Goal: Information Seeking & Learning: Learn about a topic

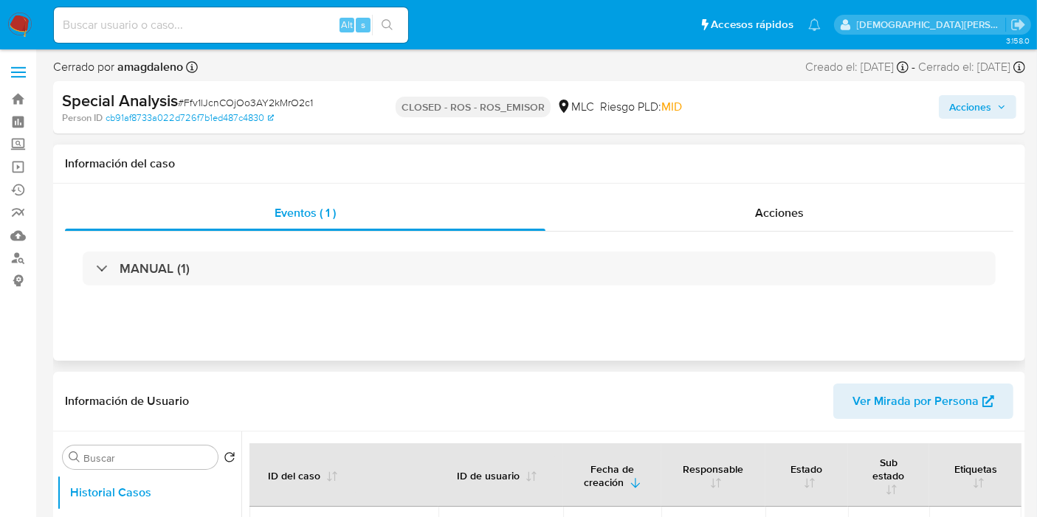
select select "10"
click at [14, 100] on link "Bandeja" at bounding box center [88, 99] width 176 height 23
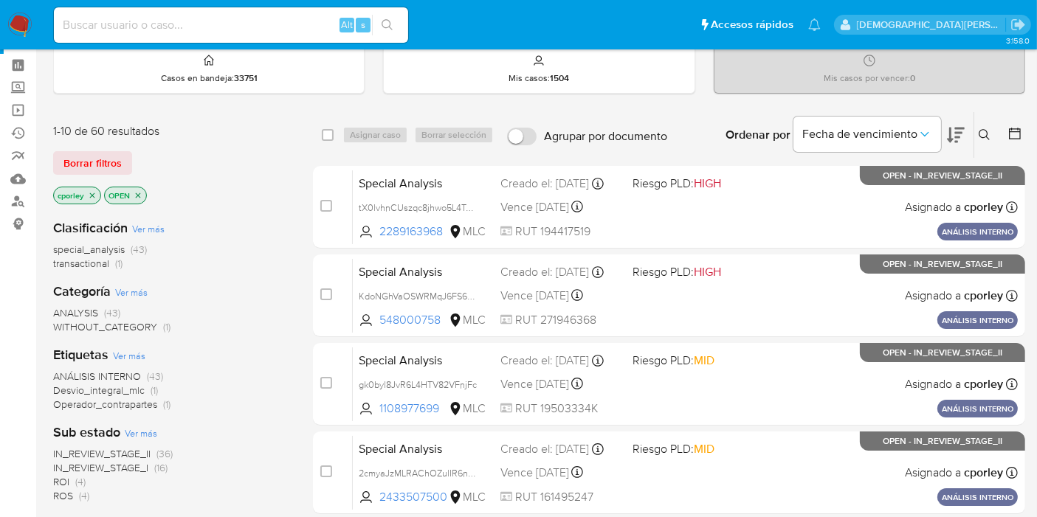
scroll to position [82, 0]
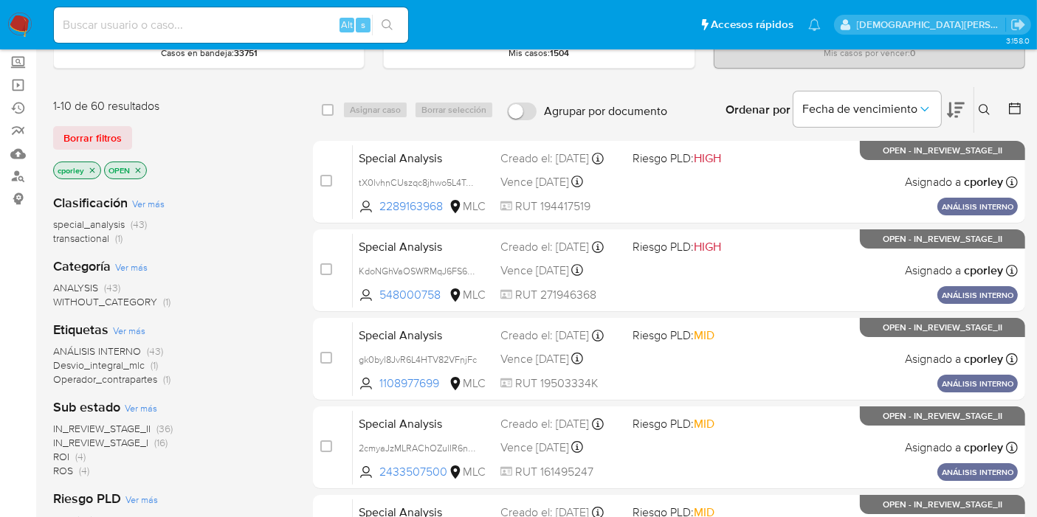
click at [137, 168] on icon "close-filter" at bounding box center [138, 170] width 9 height 9
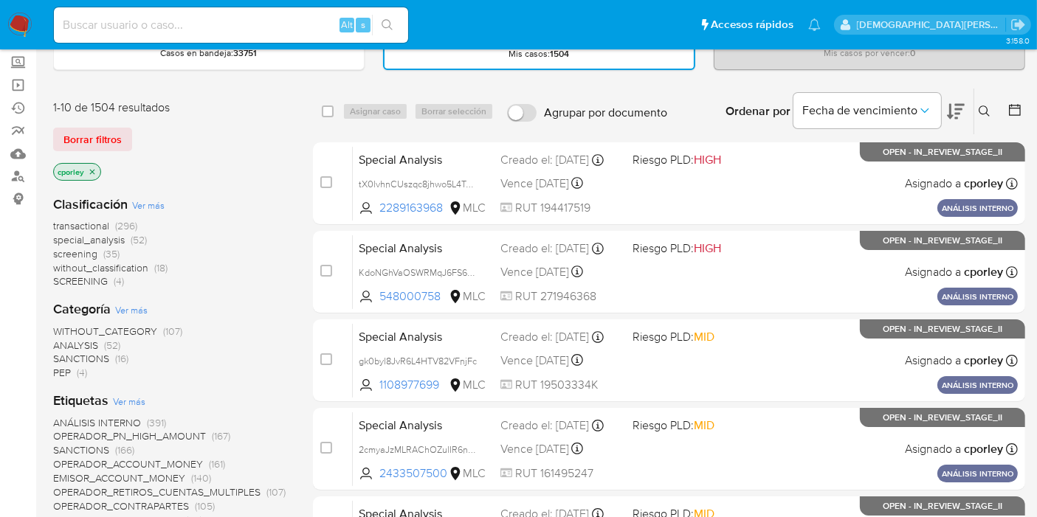
click at [94, 170] on icon "close-filter" at bounding box center [92, 171] width 9 height 9
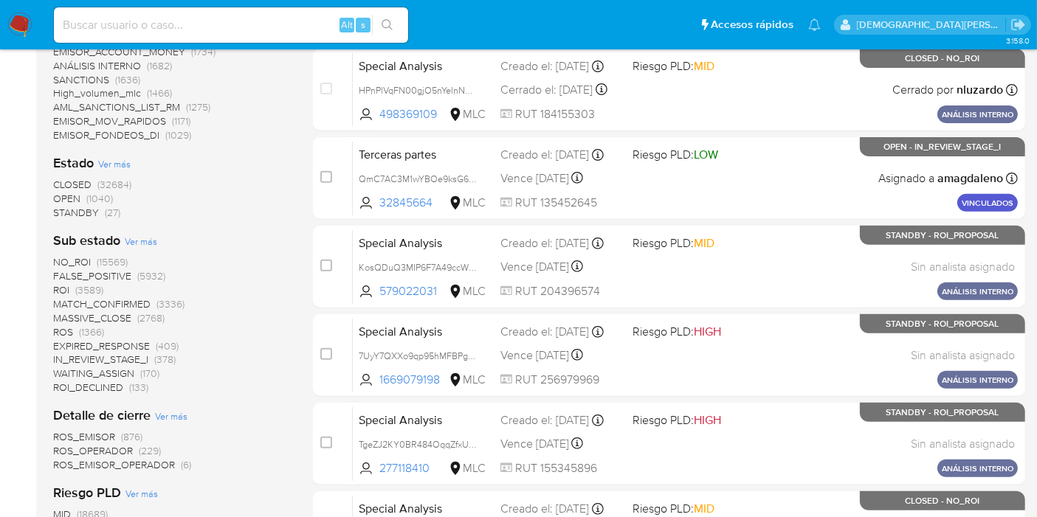
scroll to position [573, 0]
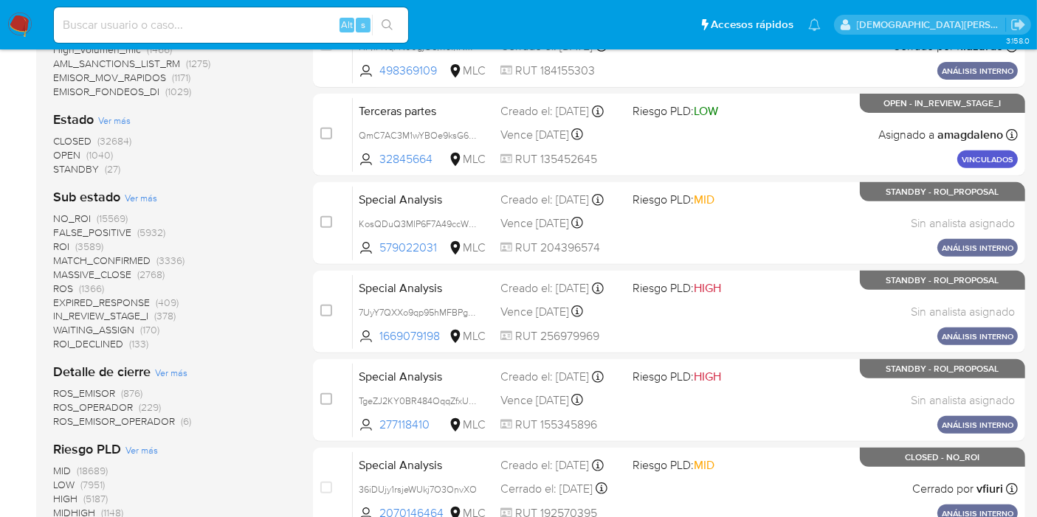
click at [66, 165] on span "STANDBY" at bounding box center [76, 169] width 46 height 15
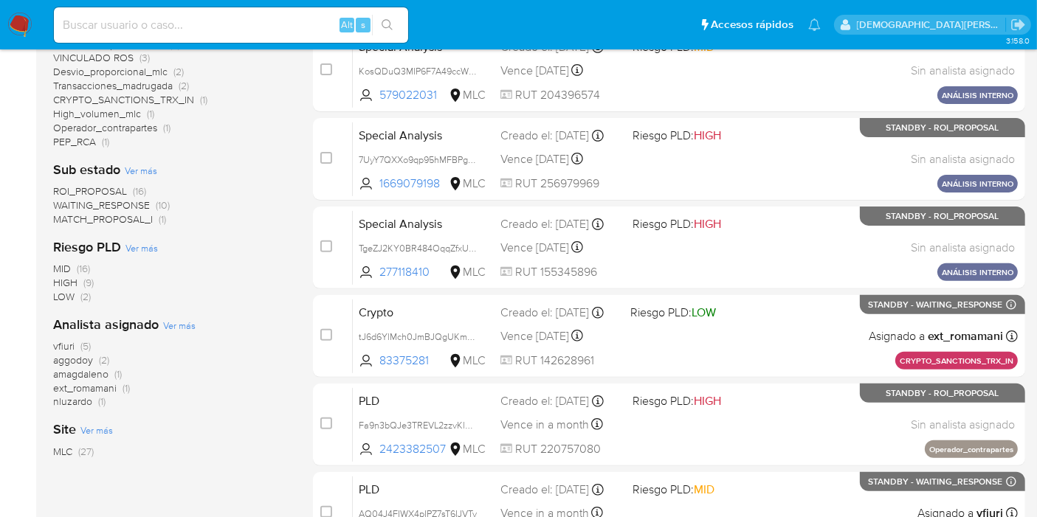
scroll to position [410, 0]
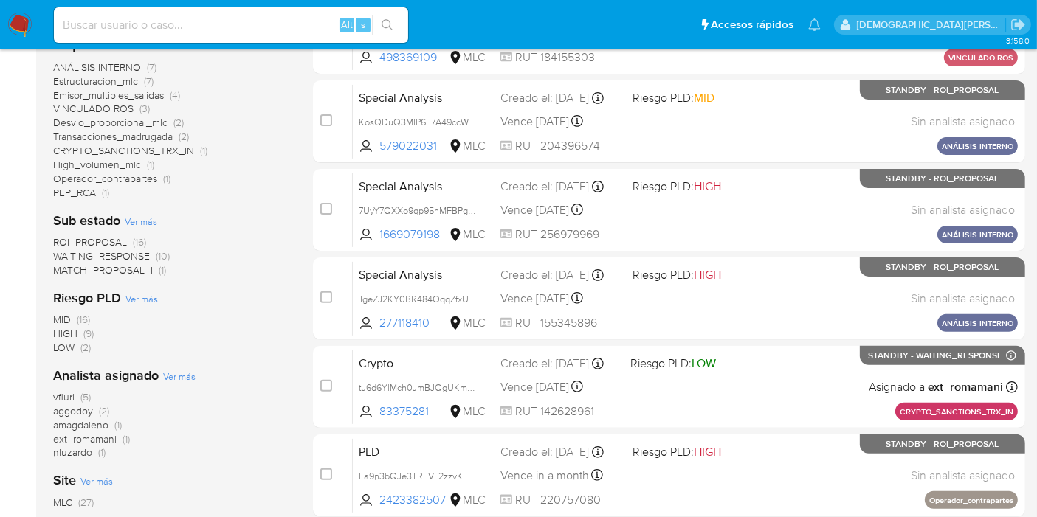
click at [105, 237] on span "ROI_PROPOSAL" at bounding box center [90, 242] width 74 height 15
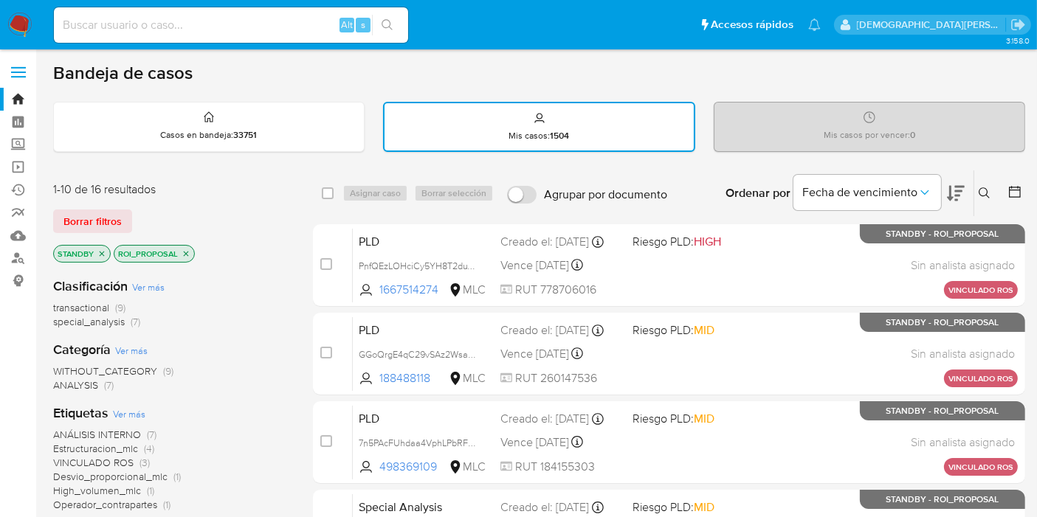
click at [959, 190] on icon at bounding box center [956, 193] width 18 height 15
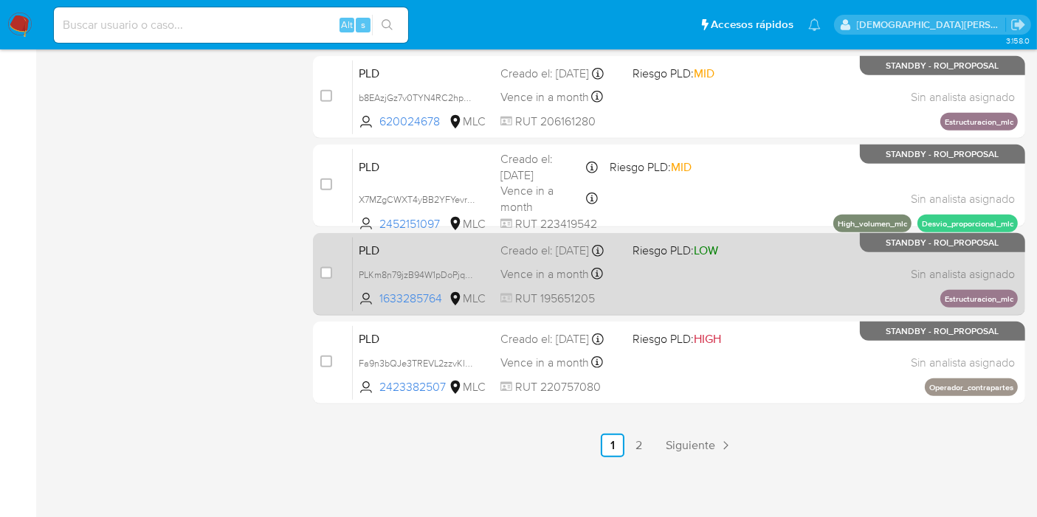
scroll to position [699, 0]
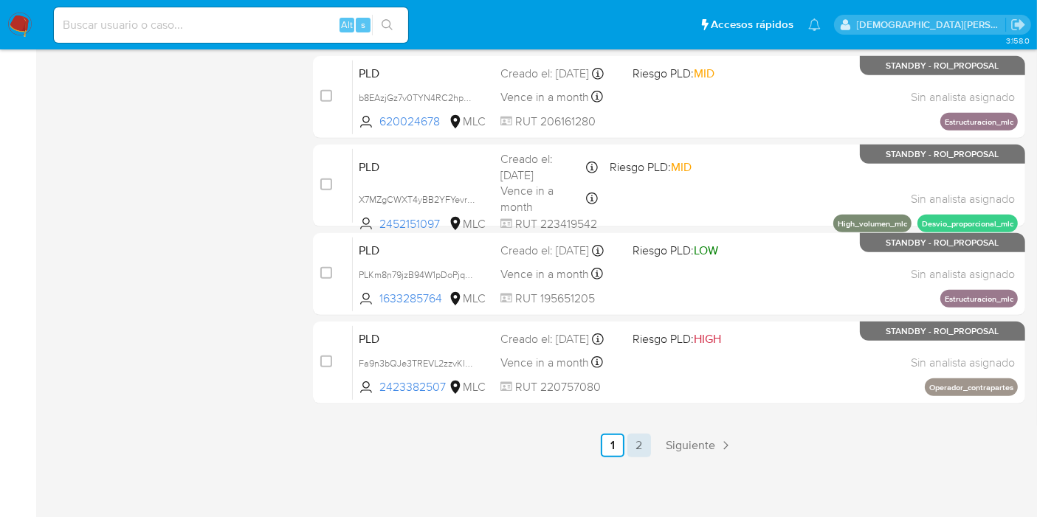
click at [637, 443] on link "2" at bounding box center [639, 446] width 24 height 24
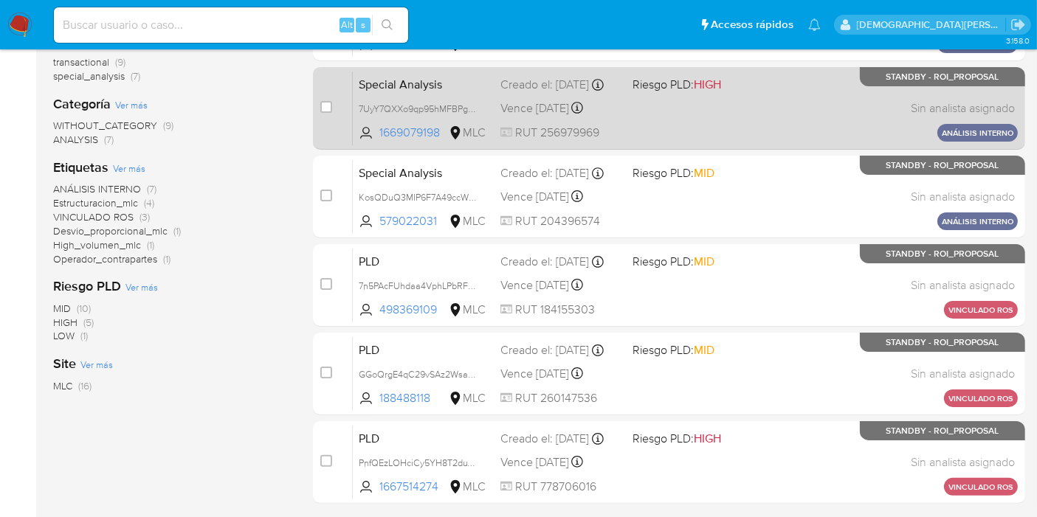
scroll to position [328, 0]
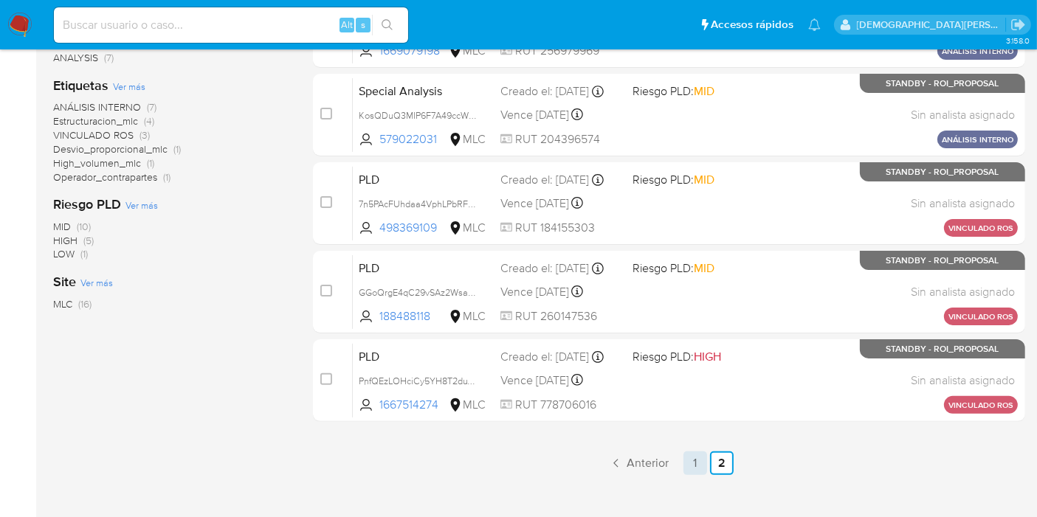
click at [689, 457] on link "1" at bounding box center [695, 464] width 24 height 24
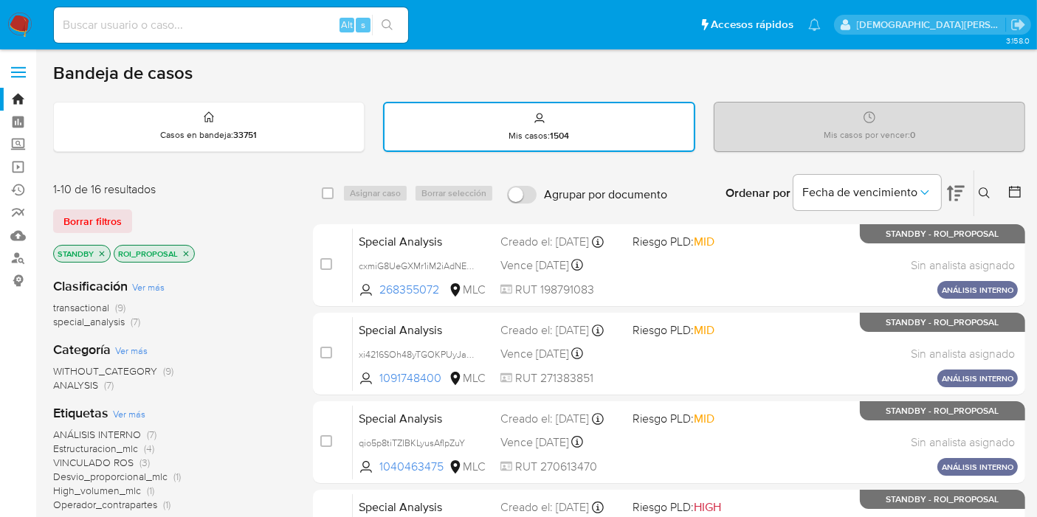
click at [291, 28] on input at bounding box center [231, 24] width 354 height 19
paste input "338942271"
type input "338942271"
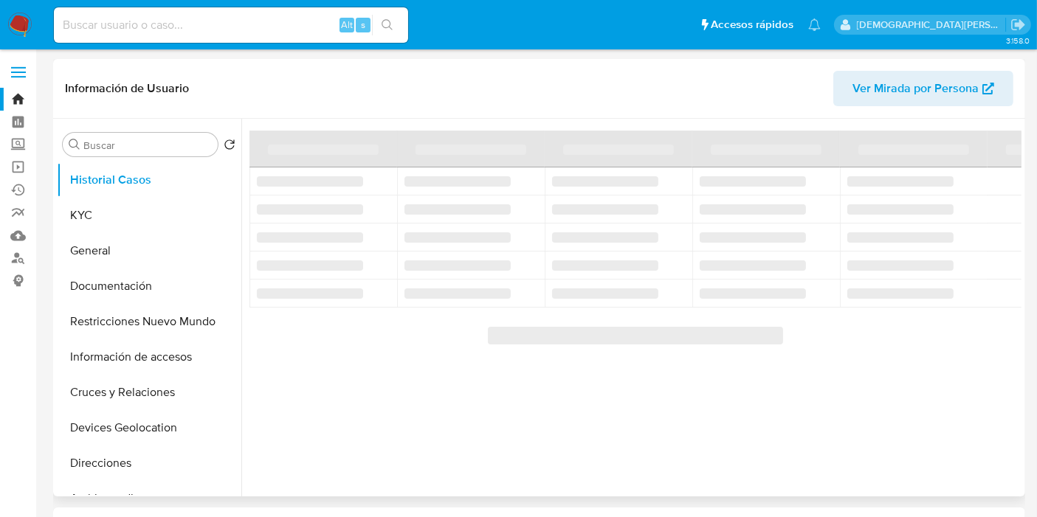
select select "10"
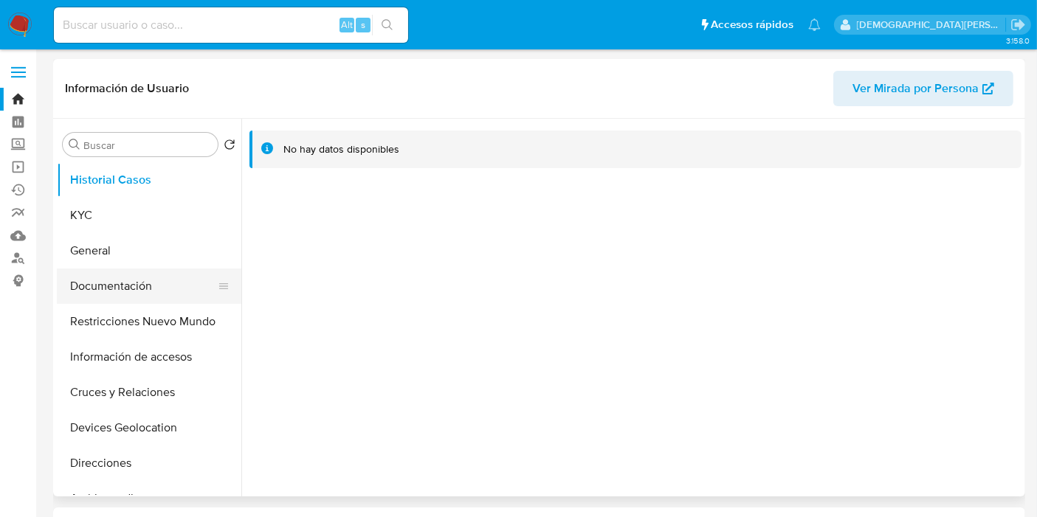
click at [139, 286] on button "Documentación" at bounding box center [143, 286] width 173 height 35
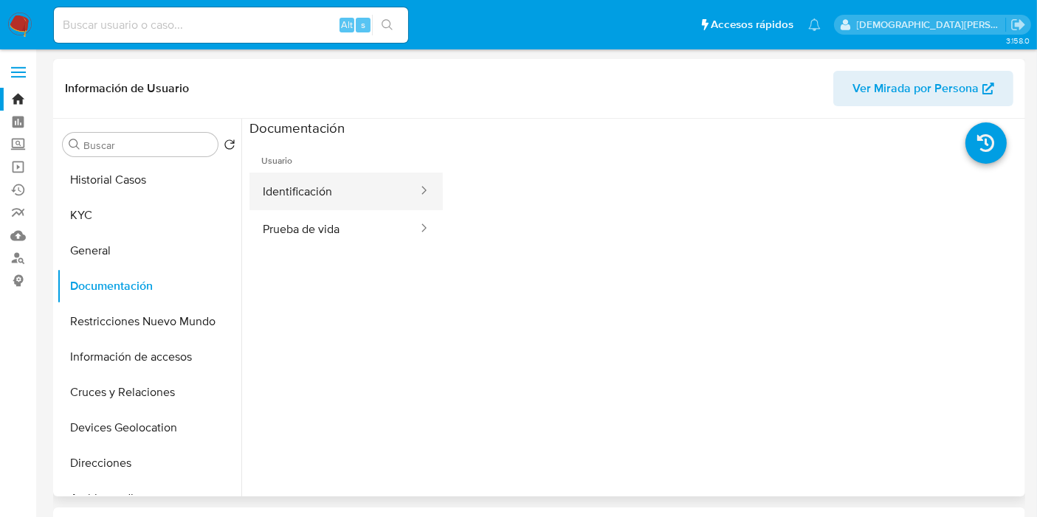
click at [355, 200] on button "Identificación" at bounding box center [334, 192] width 170 height 38
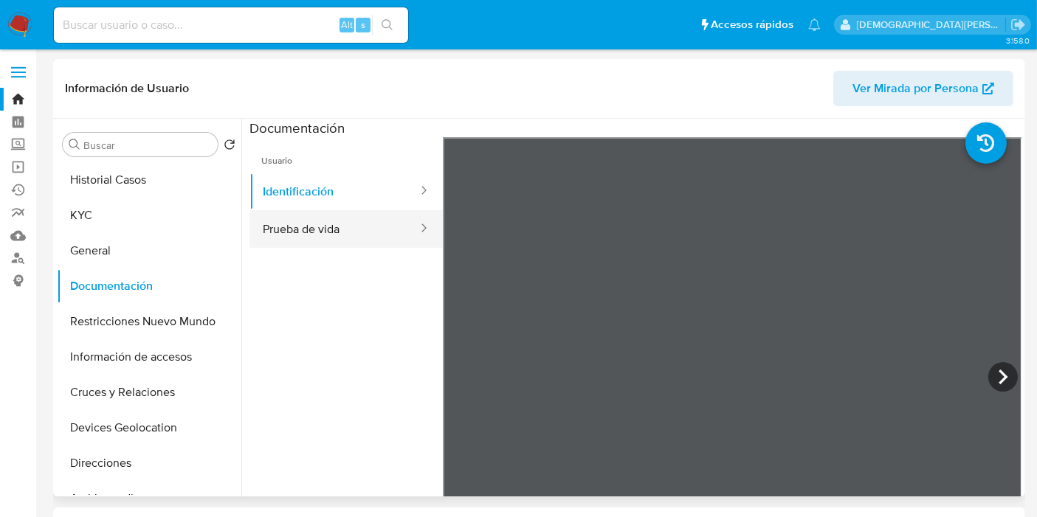
click at [345, 229] on button "Prueba de vida" at bounding box center [334, 229] width 170 height 38
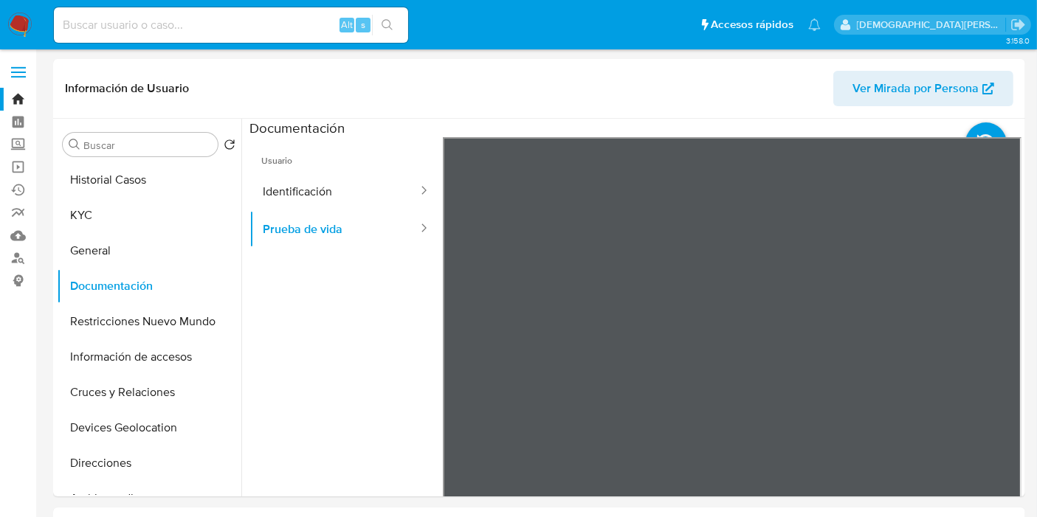
click at [22, 27] on img at bounding box center [19, 25] width 25 height 25
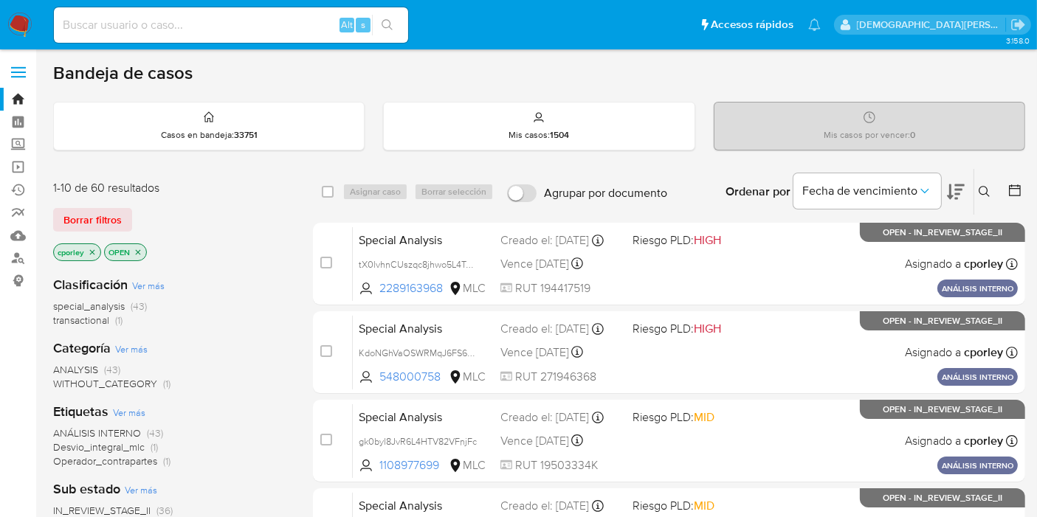
click at [134, 248] on icon "close-filter" at bounding box center [138, 252] width 9 height 9
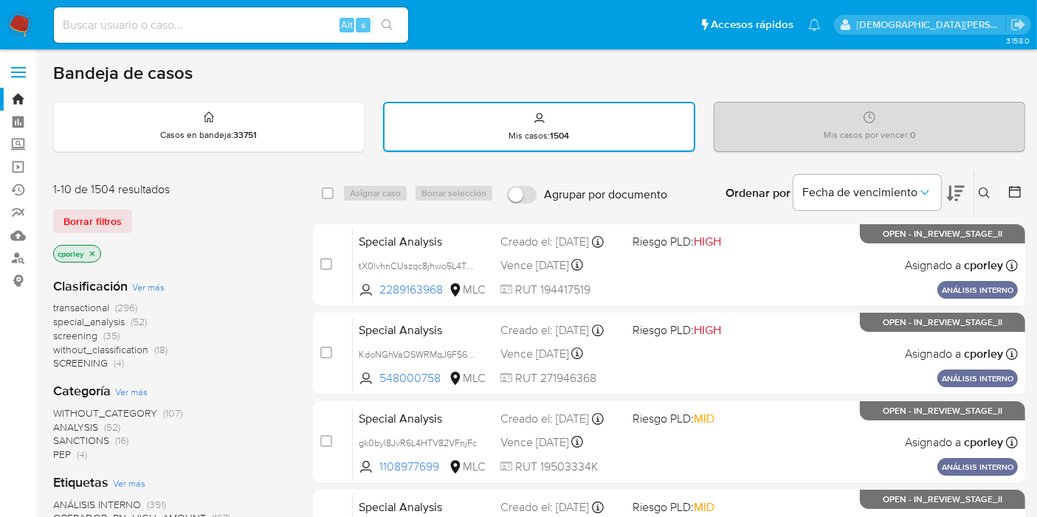
click at [92, 252] on icon "close-filter" at bounding box center [92, 253] width 5 height 5
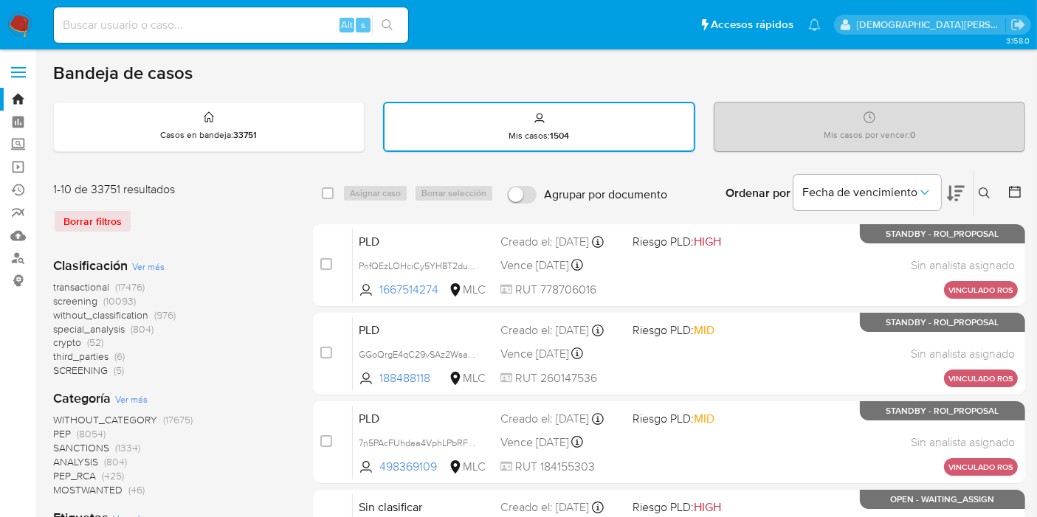
click at [1012, 186] on icon at bounding box center [1015, 192] width 12 height 12
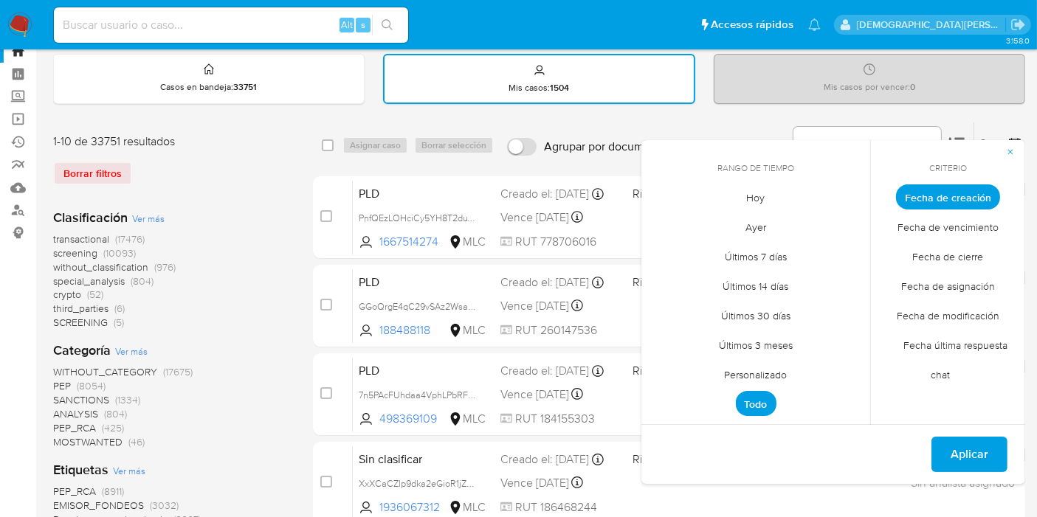
scroll to position [82, 0]
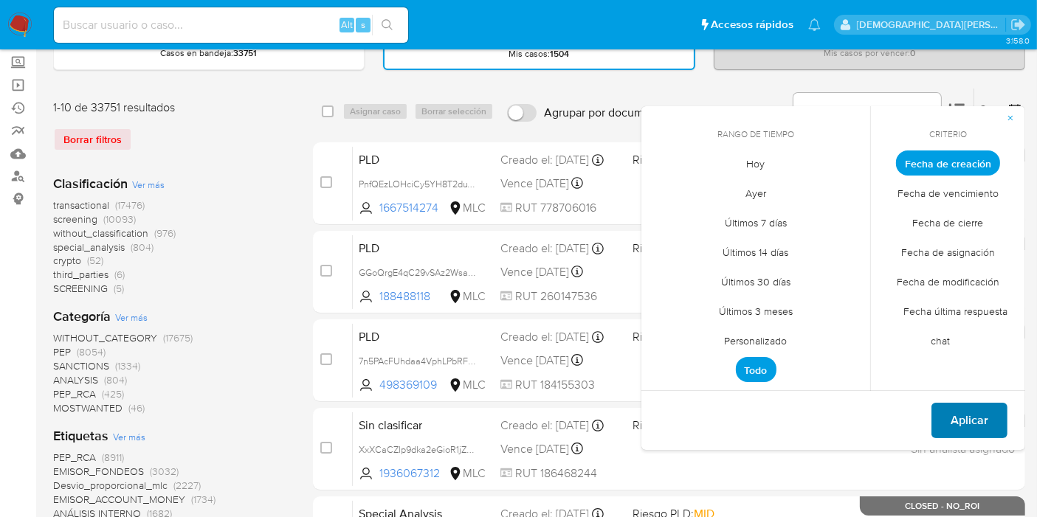
click at [963, 409] on span "Aplicar" at bounding box center [969, 420] width 38 height 32
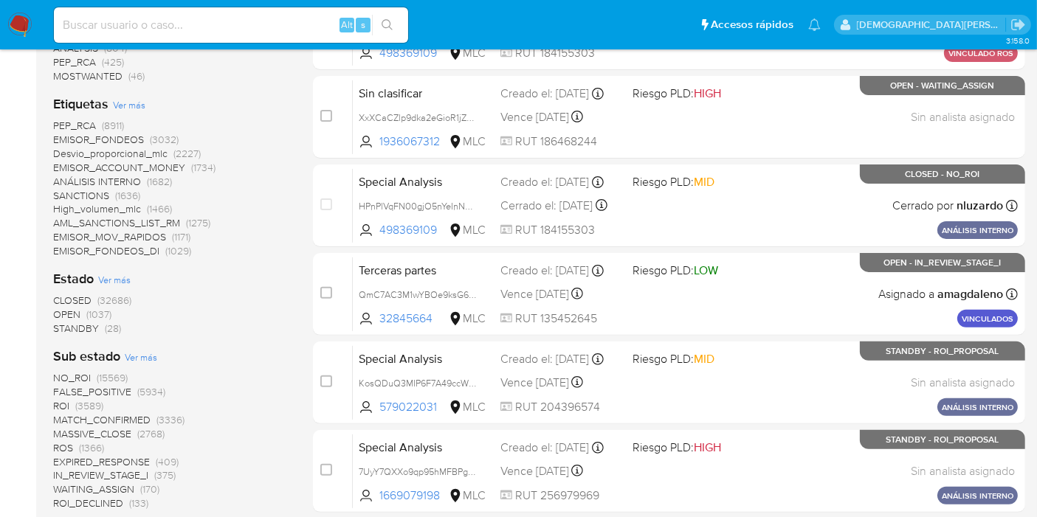
scroll to position [491, 0]
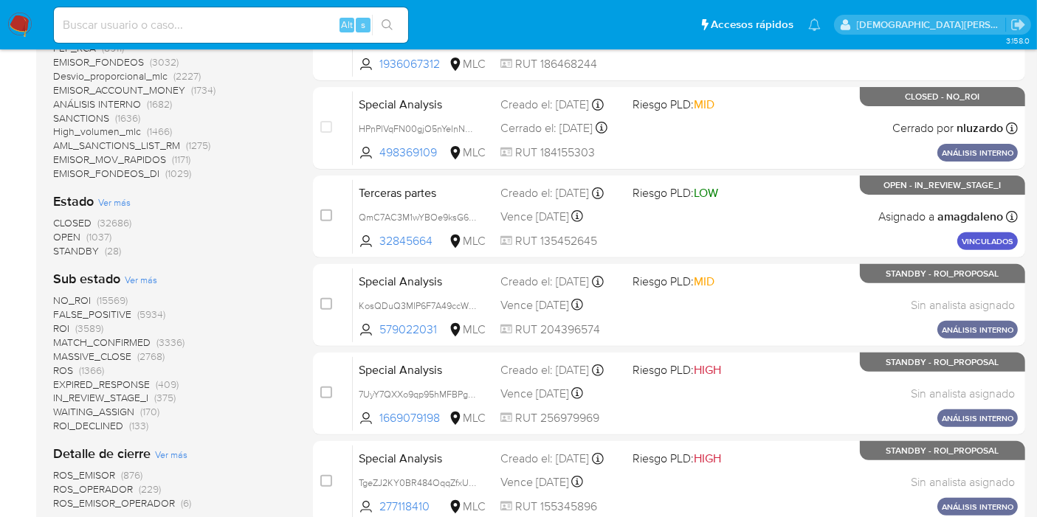
click at [82, 249] on span "STANDBY" at bounding box center [76, 250] width 46 height 15
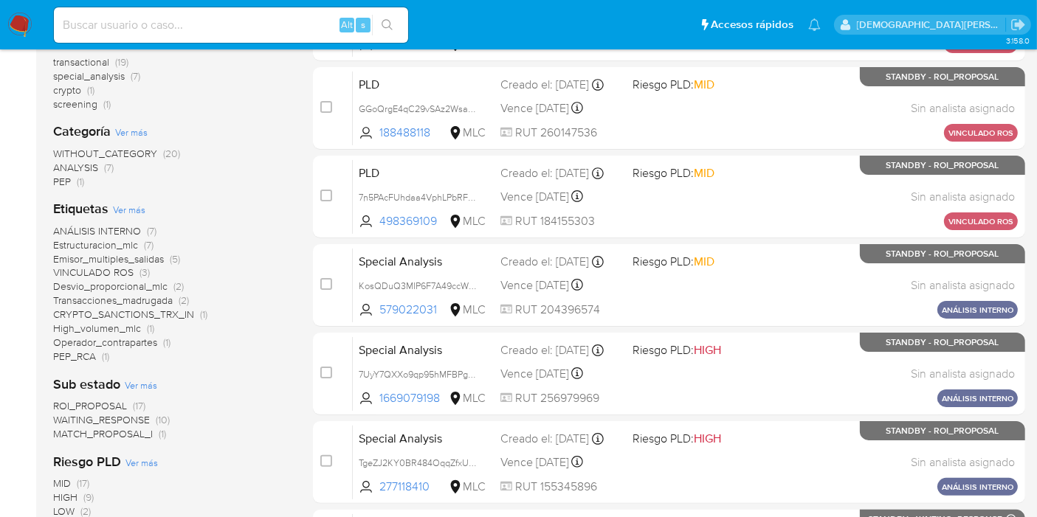
scroll to position [82, 0]
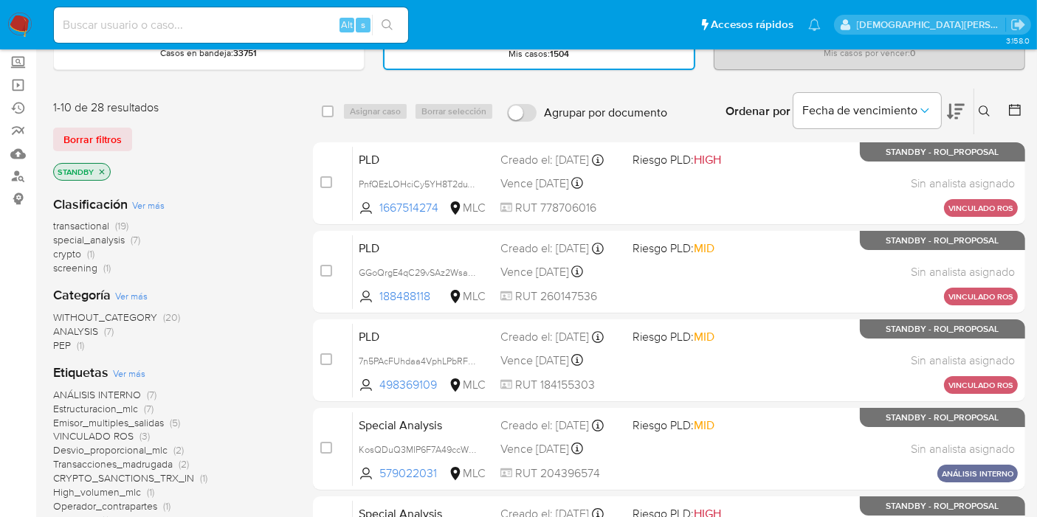
click at [105, 167] on icon "close-filter" at bounding box center [101, 171] width 9 height 9
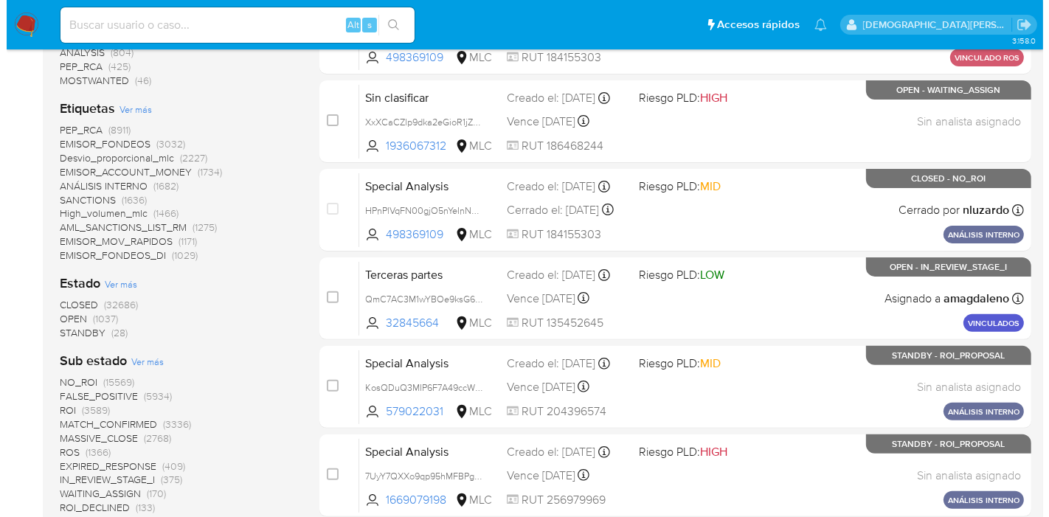
scroll to position [491, 0]
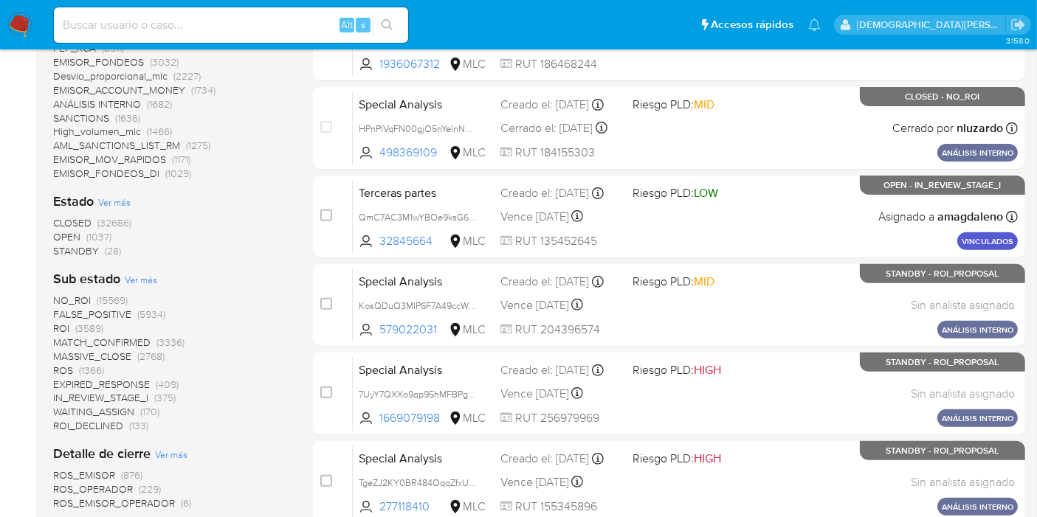
click at [139, 276] on span "Ver más" at bounding box center [141, 279] width 32 height 13
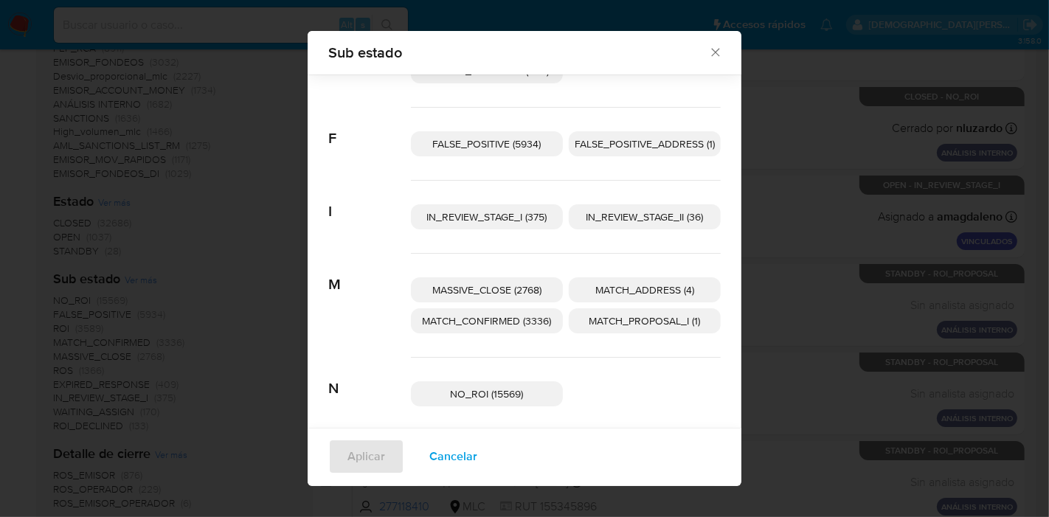
scroll to position [153, 0]
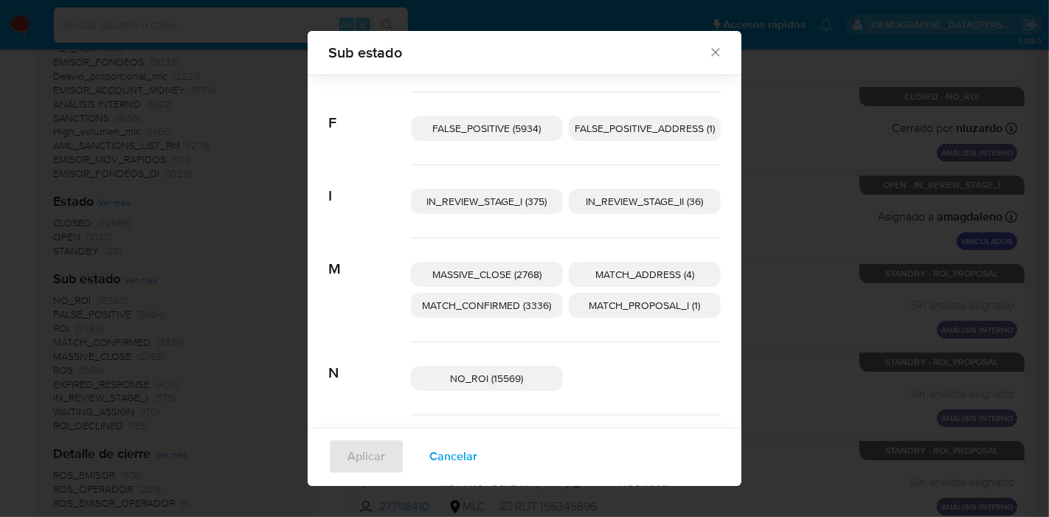
click at [601, 201] on span "IN_REVIEW_STAGE_II (36)" at bounding box center [645, 201] width 117 height 15
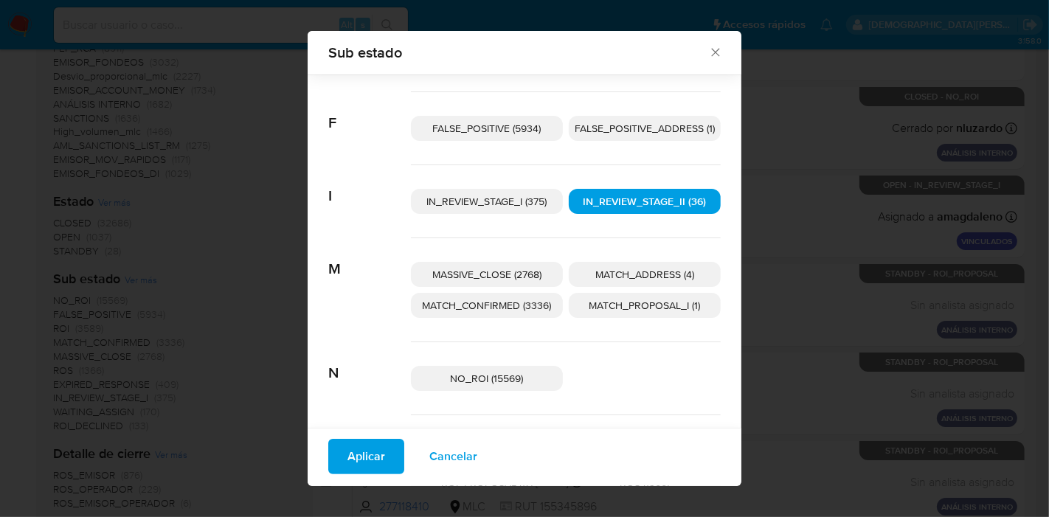
click at [348, 466] on span "Aplicar" at bounding box center [367, 456] width 38 height 32
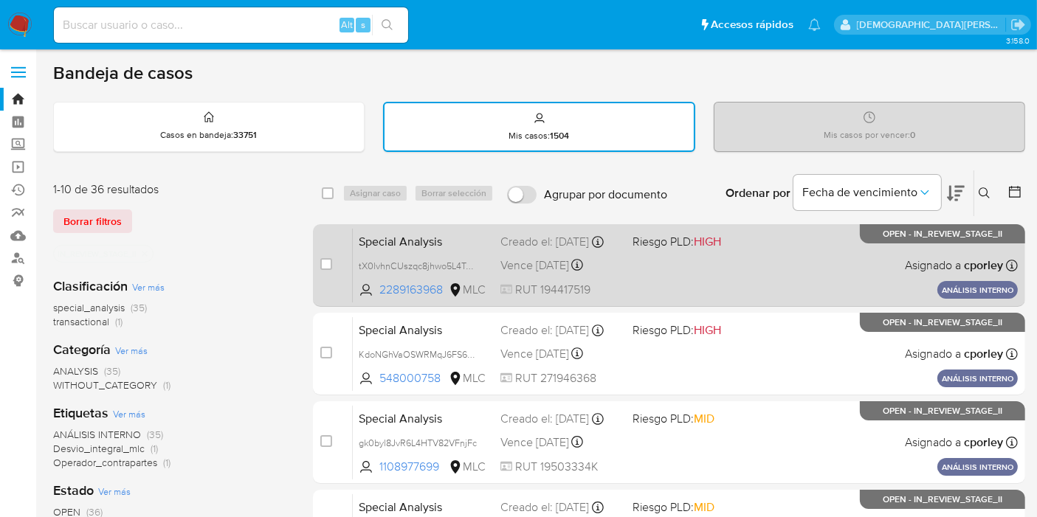
click at [617, 250] on div "Creado el: 10/09/2025 Creado el: 10/09/2025 10:14:41" at bounding box center [560, 242] width 120 height 16
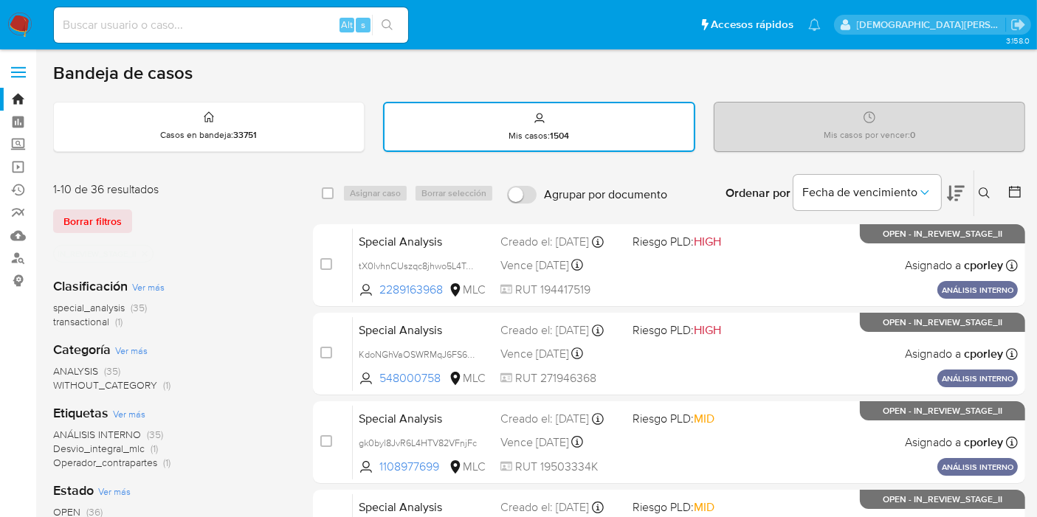
click at [958, 186] on icon at bounding box center [956, 193] width 18 height 15
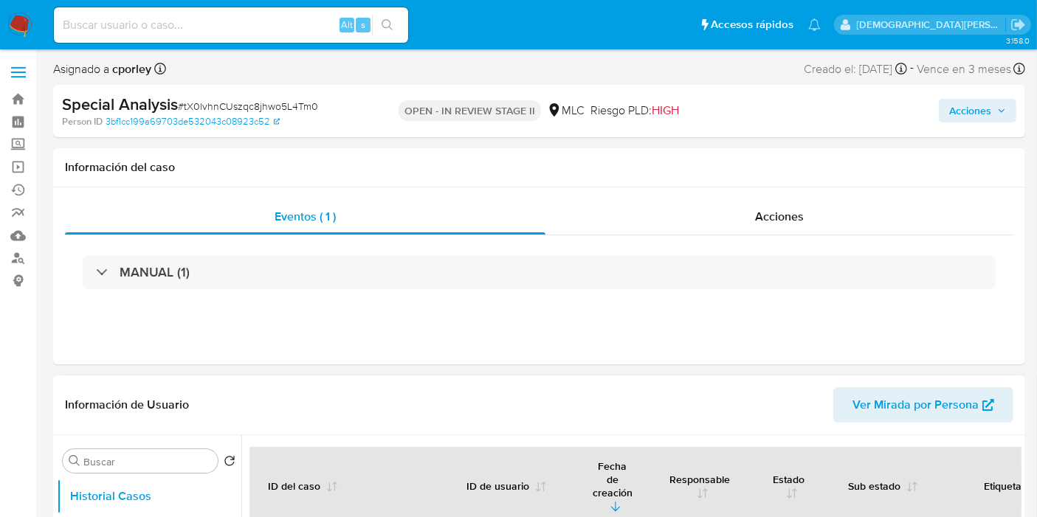
select select "10"
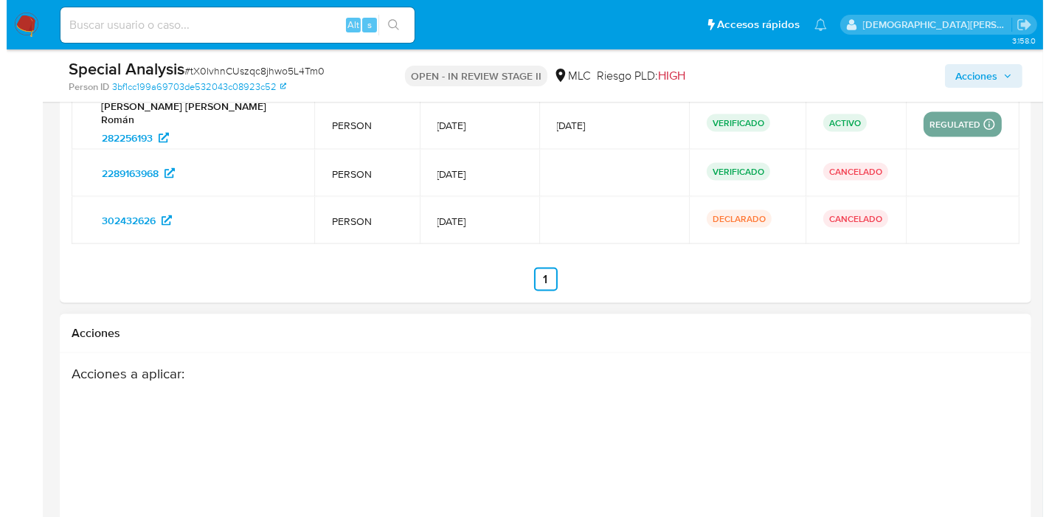
scroll to position [2419, 0]
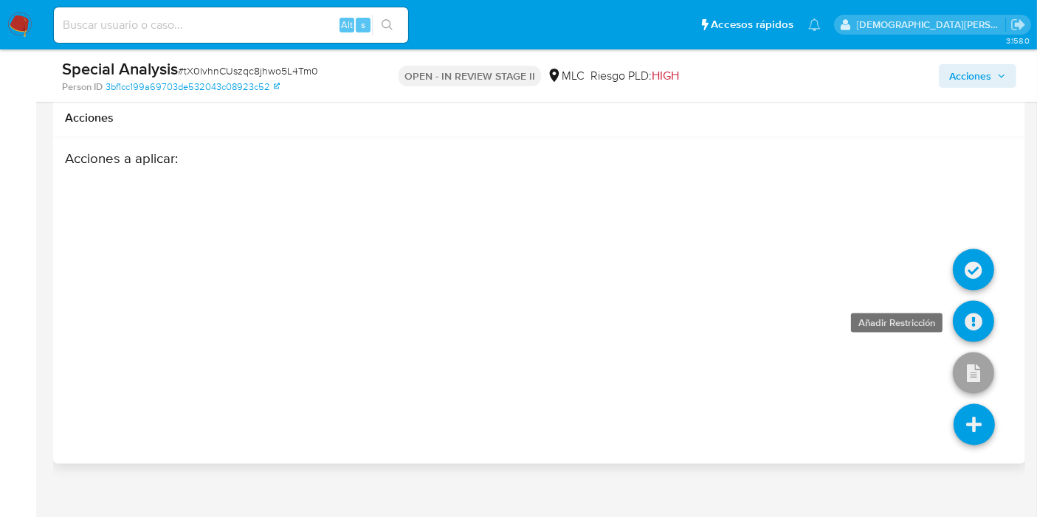
click at [978, 301] on icon at bounding box center [973, 321] width 41 height 41
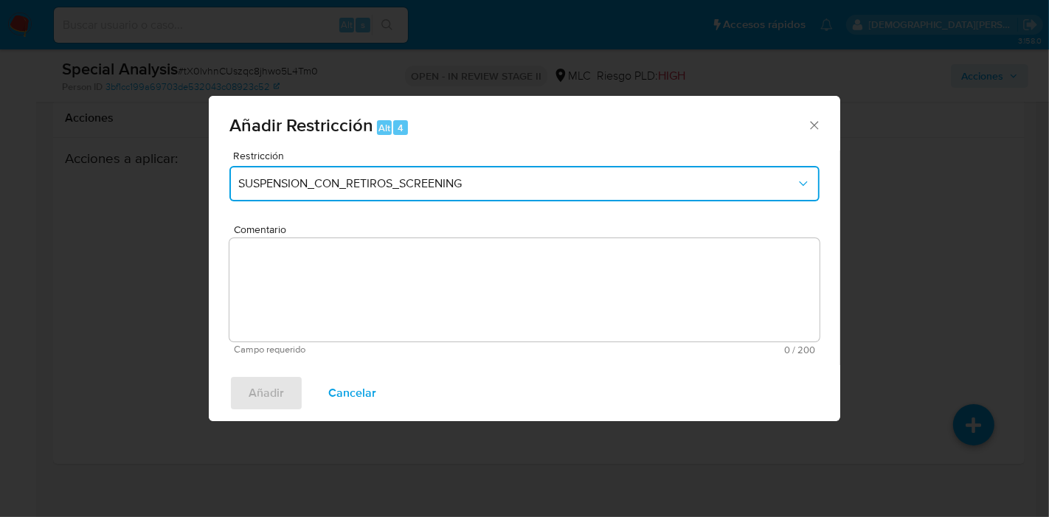
click at [346, 180] on span "SUSPENSION_CON_RETIROS_SCREENING" at bounding box center [517, 183] width 558 height 15
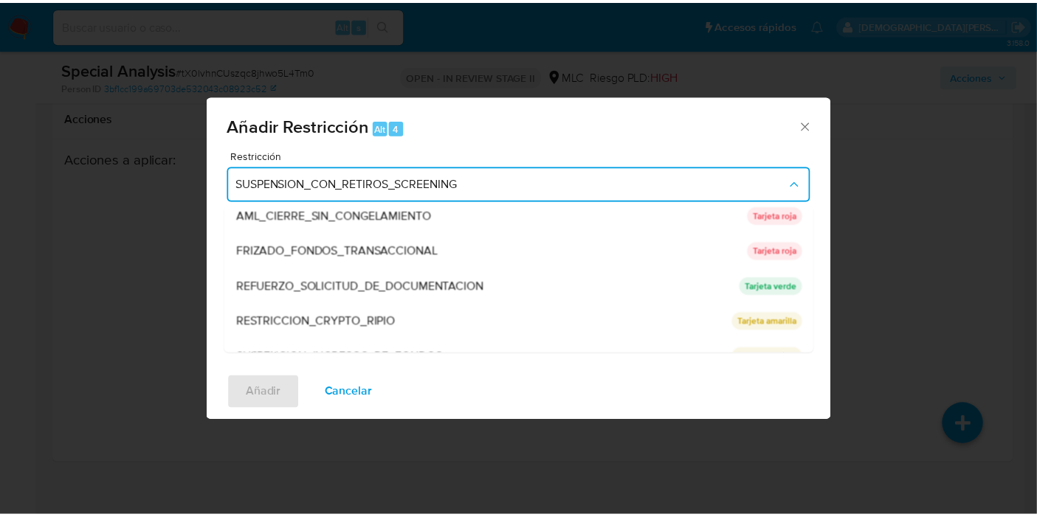
scroll to position [170, 0]
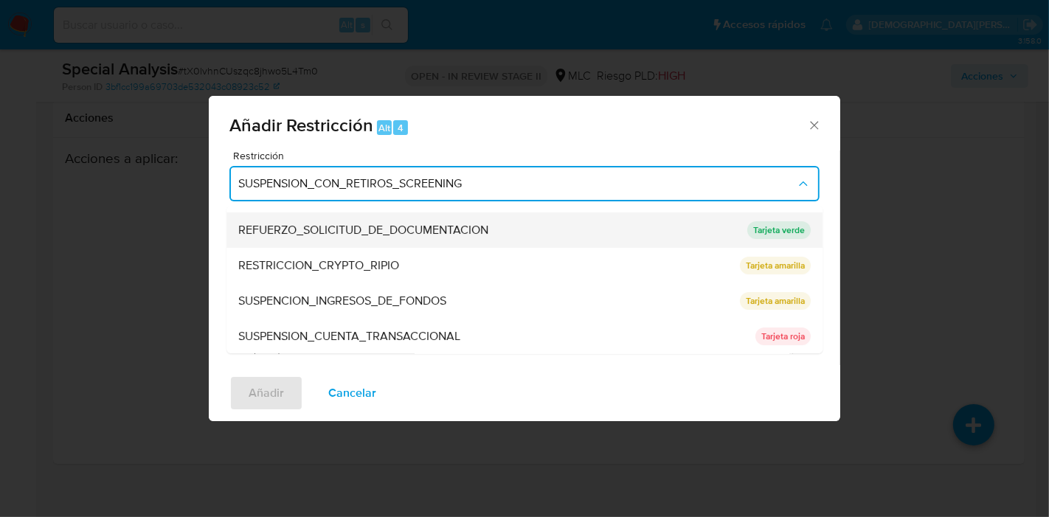
click at [453, 230] on span "REFUERZO_SOLICITUD_DE_DOCUMENTACION" at bounding box center [363, 230] width 250 height 15
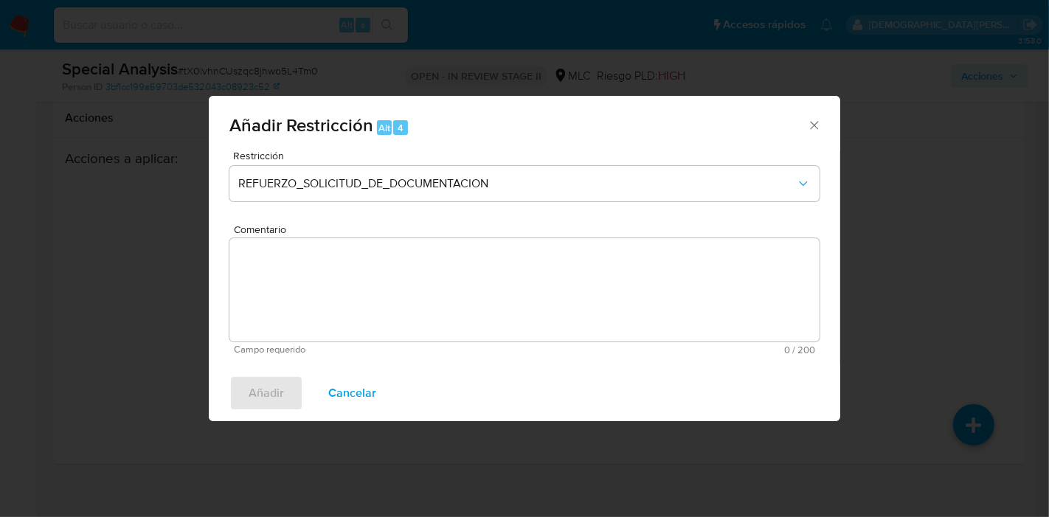
click at [411, 246] on textarea "Comentario" at bounding box center [524, 289] width 590 height 103
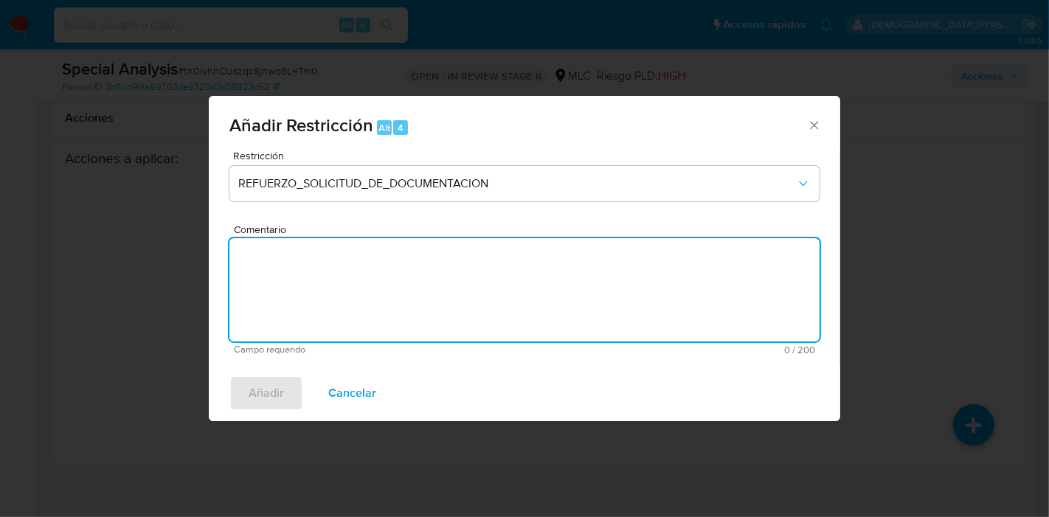
click at [809, 121] on icon "Cerrar ventana" at bounding box center [814, 125] width 15 height 15
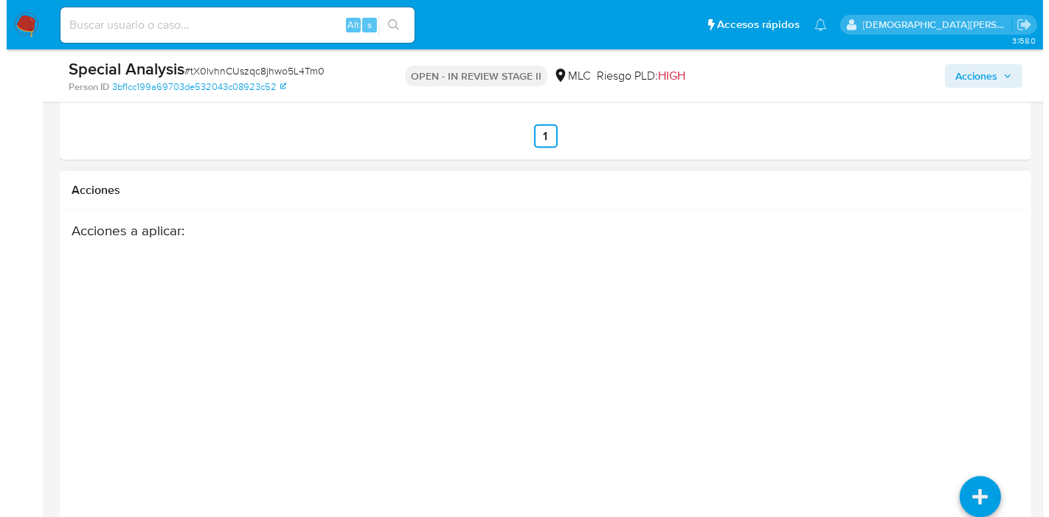
scroll to position [2419, 0]
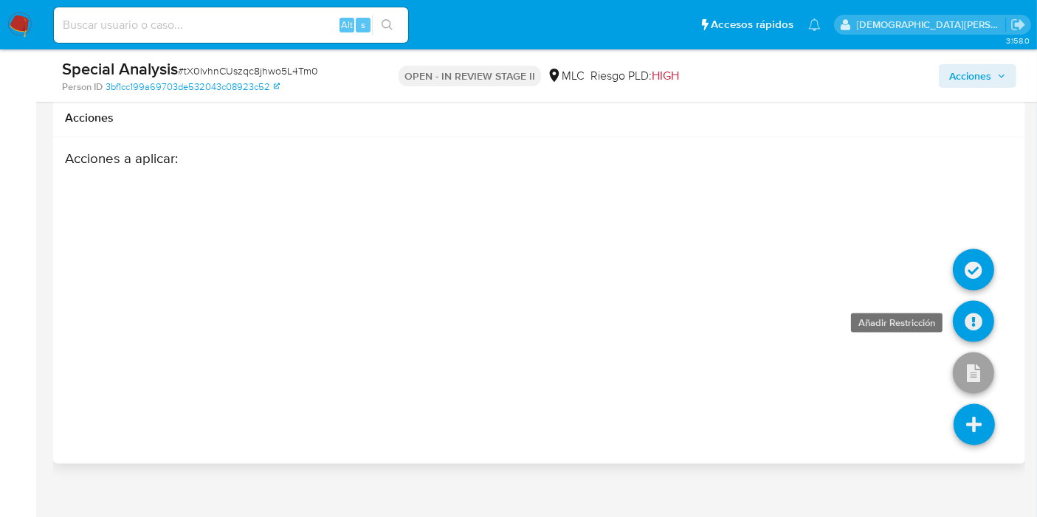
click at [972, 302] on icon at bounding box center [973, 321] width 41 height 41
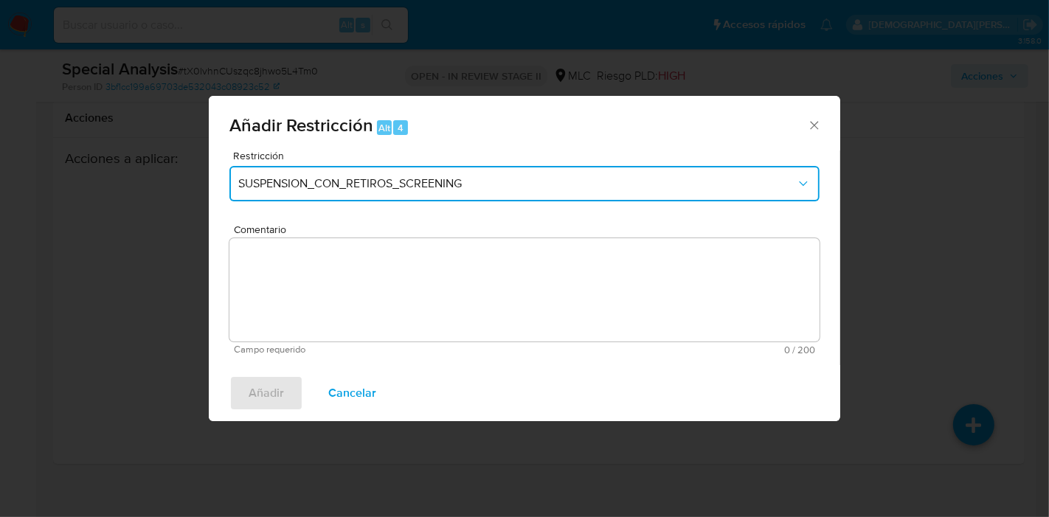
click at [379, 187] on span "SUSPENSION_CON_RETIROS_SCREENING" at bounding box center [517, 183] width 558 height 15
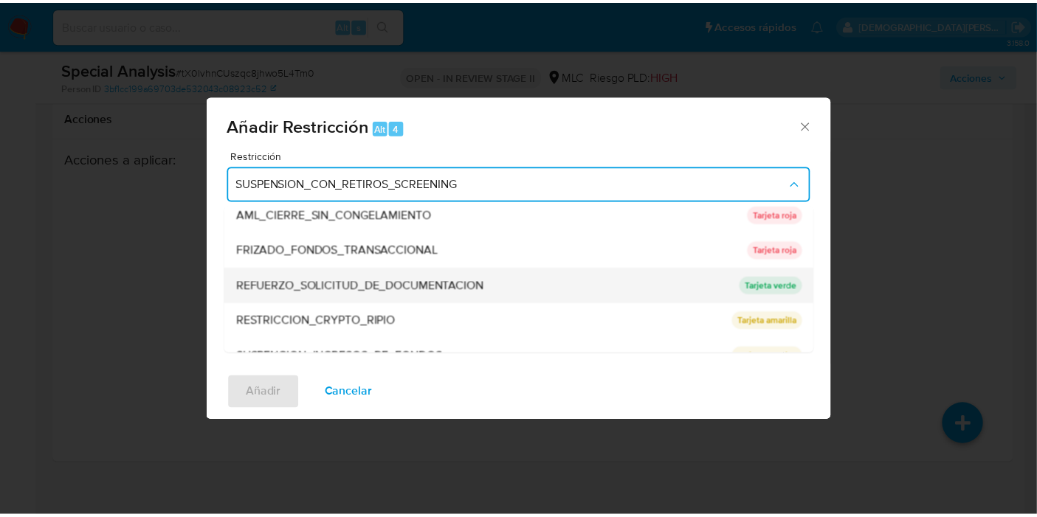
scroll to position [170, 0]
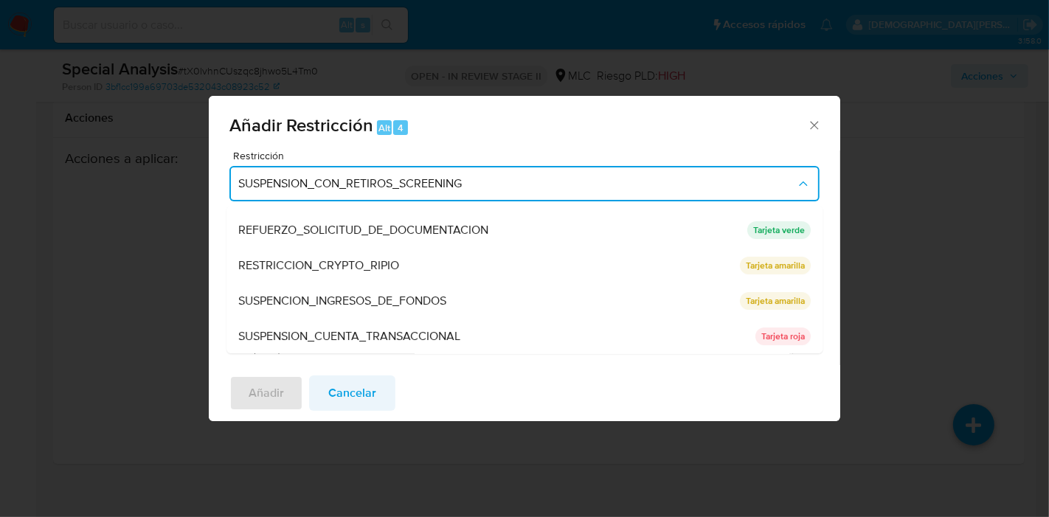
click at [364, 392] on span "Cancelar" at bounding box center [352, 393] width 48 height 32
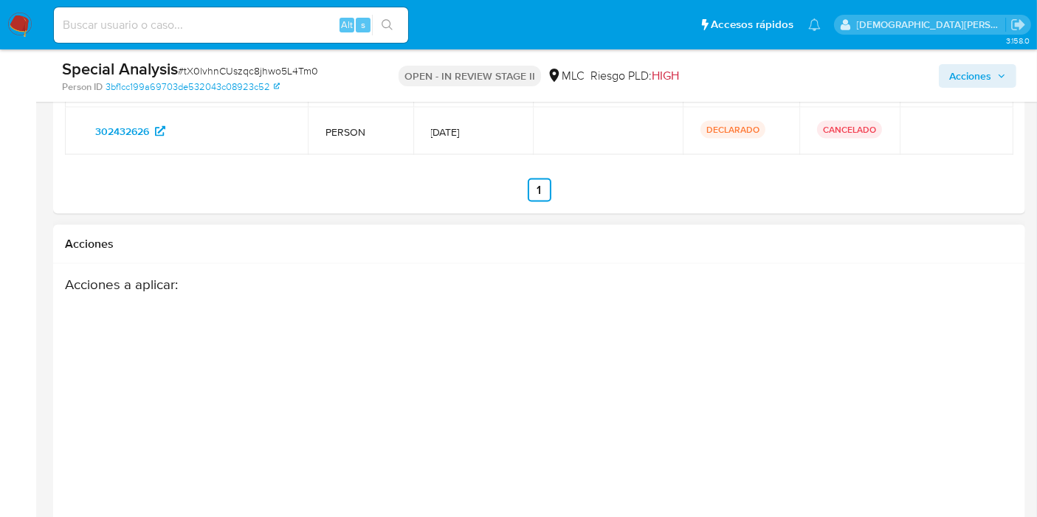
scroll to position [2091, 0]
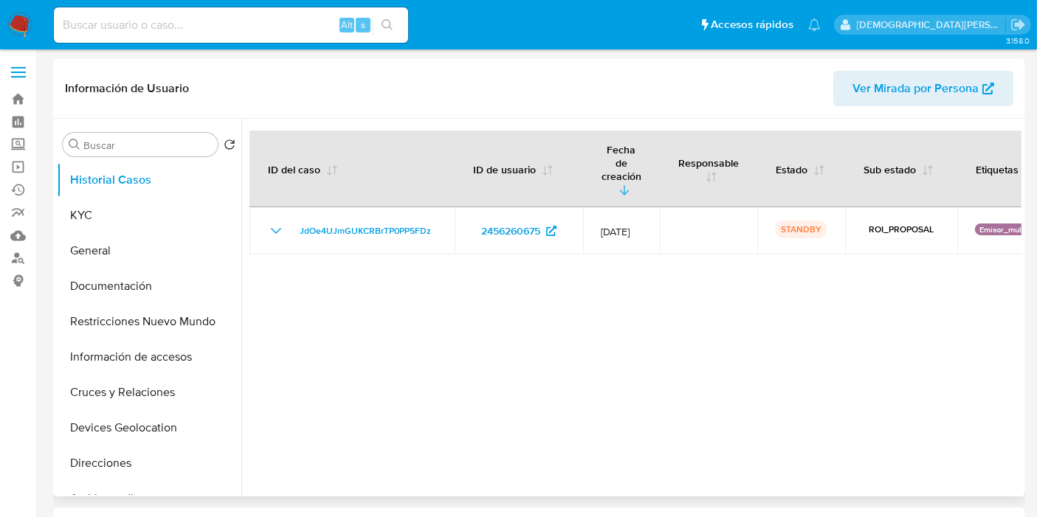
select select "10"
click at [97, 243] on button "General" at bounding box center [143, 250] width 173 height 35
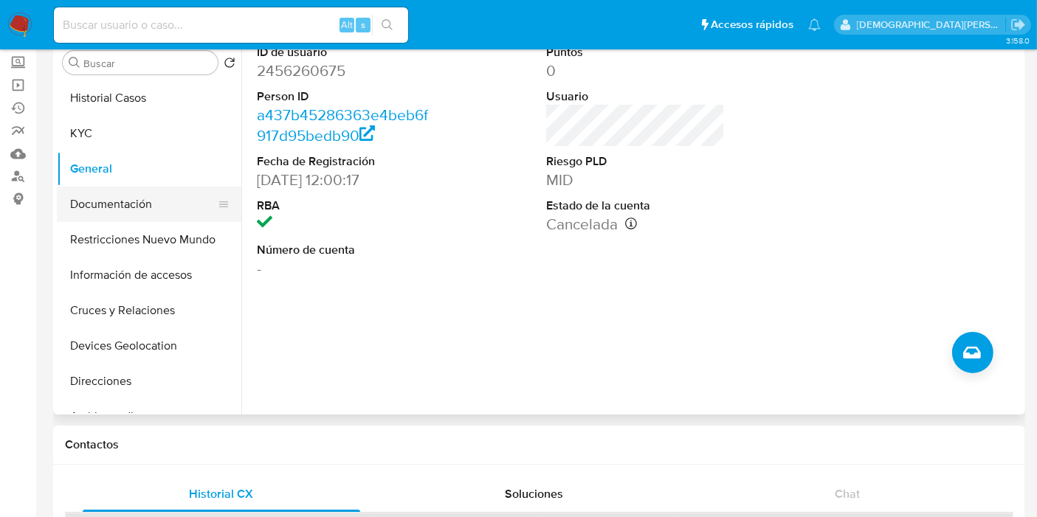
click at [139, 210] on button "Documentación" at bounding box center [143, 204] width 173 height 35
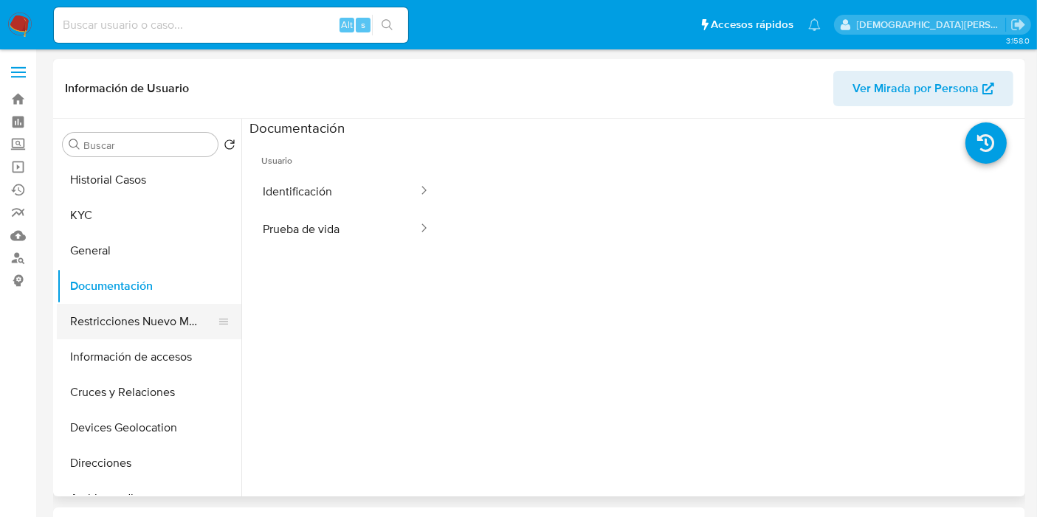
click at [156, 337] on button "Restricciones Nuevo Mundo" at bounding box center [143, 321] width 173 height 35
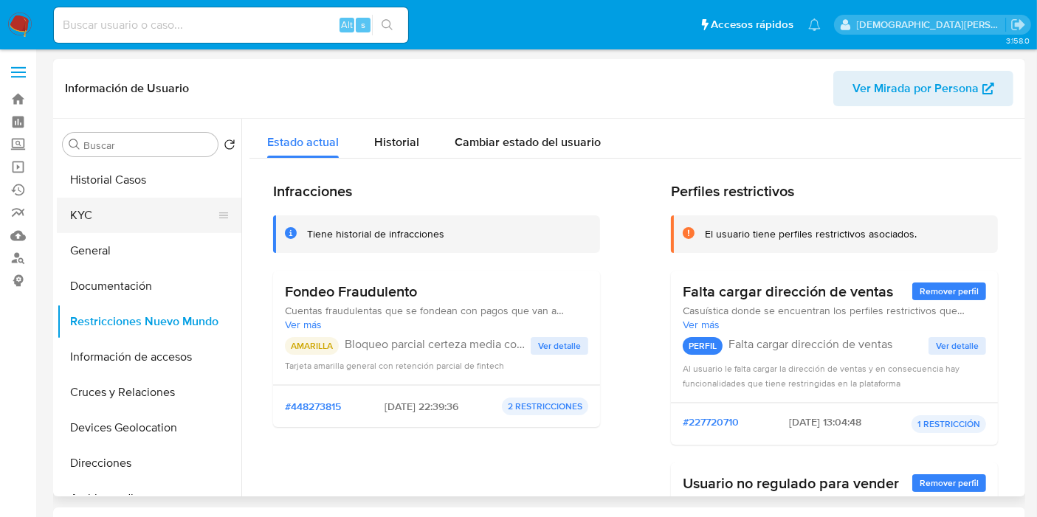
click at [134, 215] on button "KYC" at bounding box center [143, 215] width 173 height 35
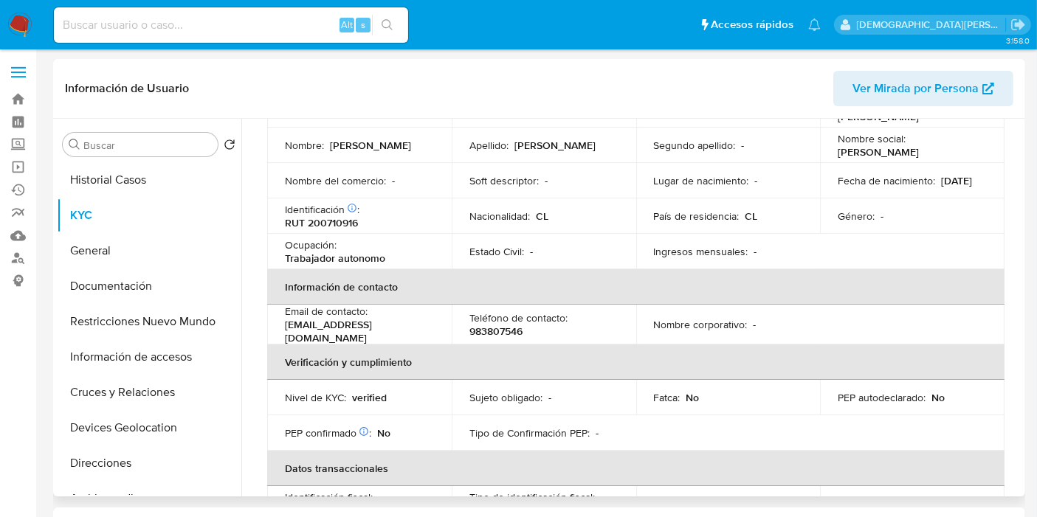
scroll to position [82, 0]
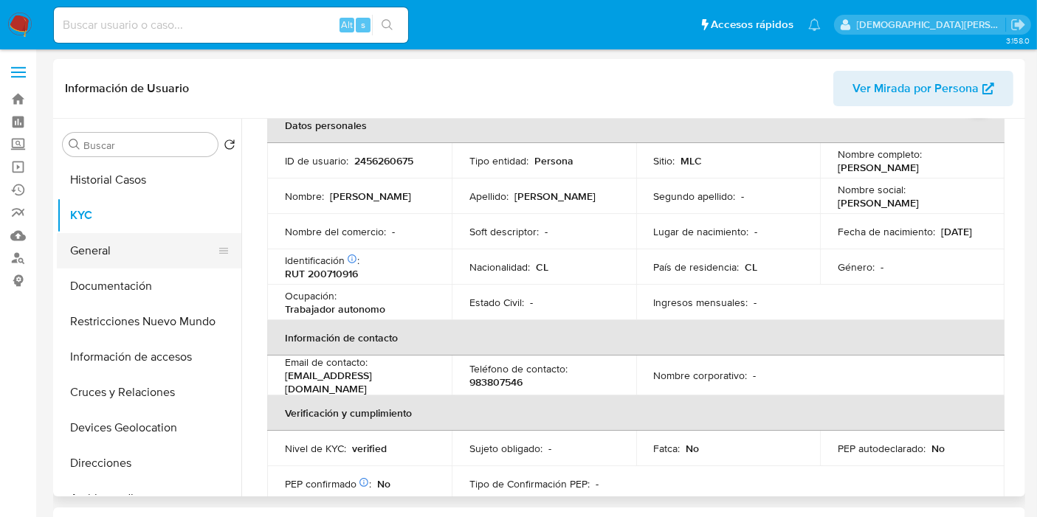
click at [90, 254] on button "General" at bounding box center [143, 250] width 173 height 35
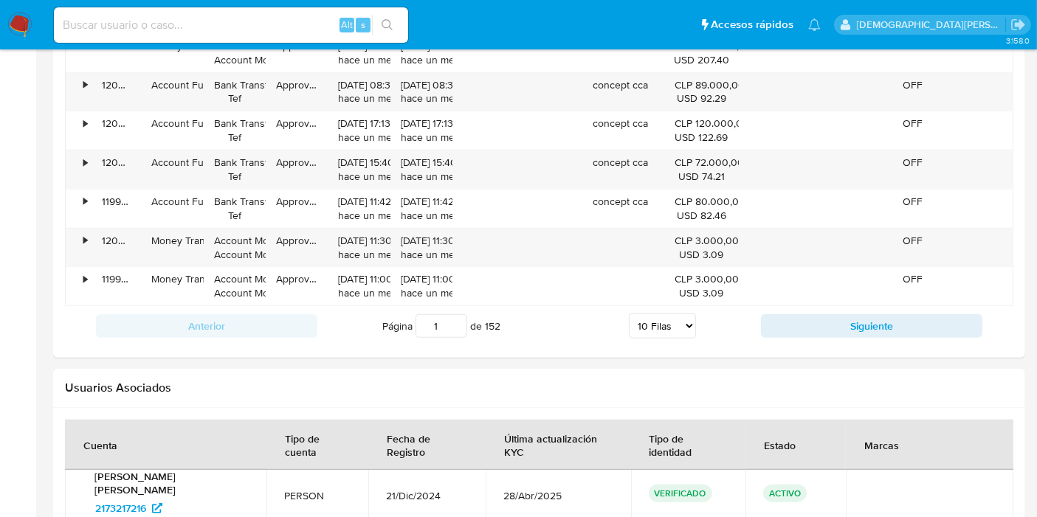
scroll to position [1853, 0]
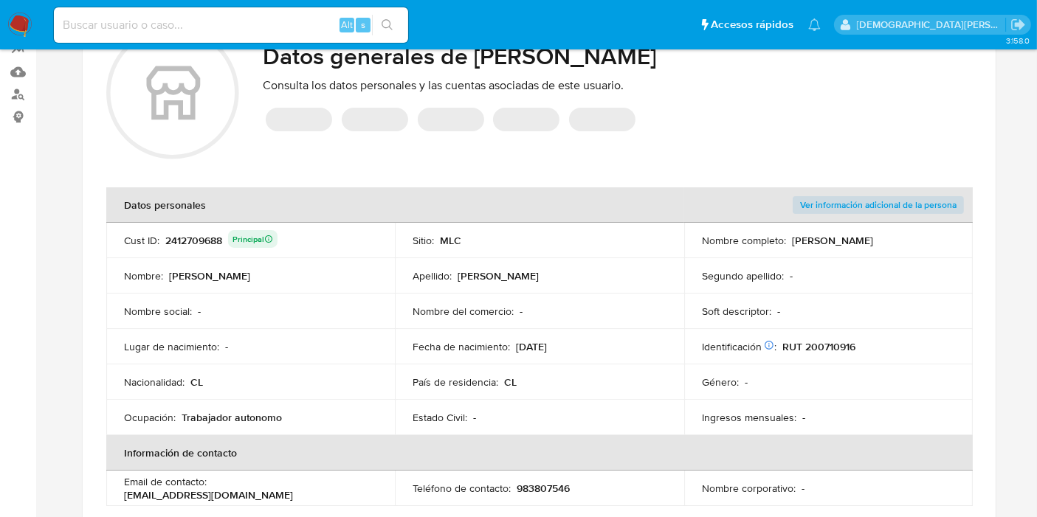
scroll to position [491, 0]
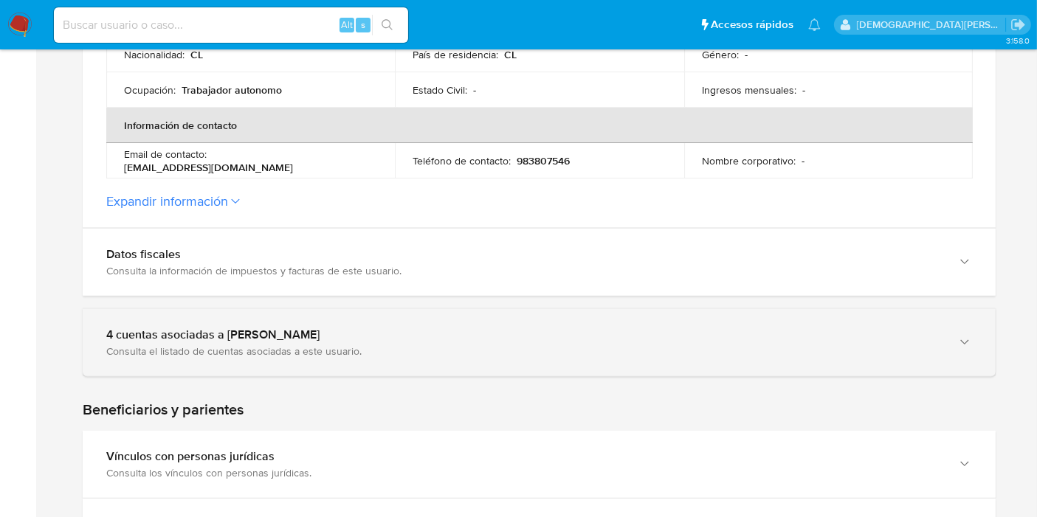
click at [162, 345] on div "Consulta el listado de cuentas asociadas a este usuario." at bounding box center [524, 351] width 836 height 13
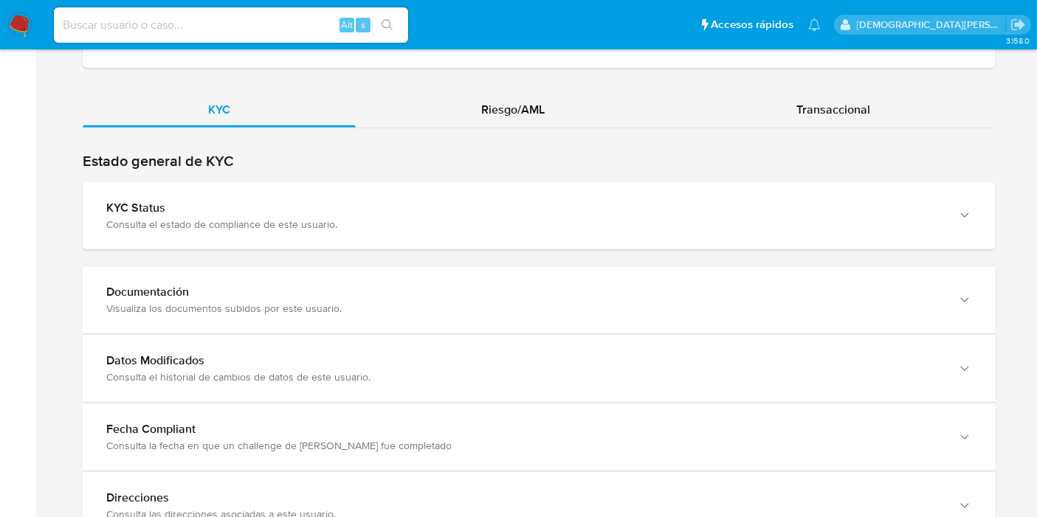
scroll to position [1639, 0]
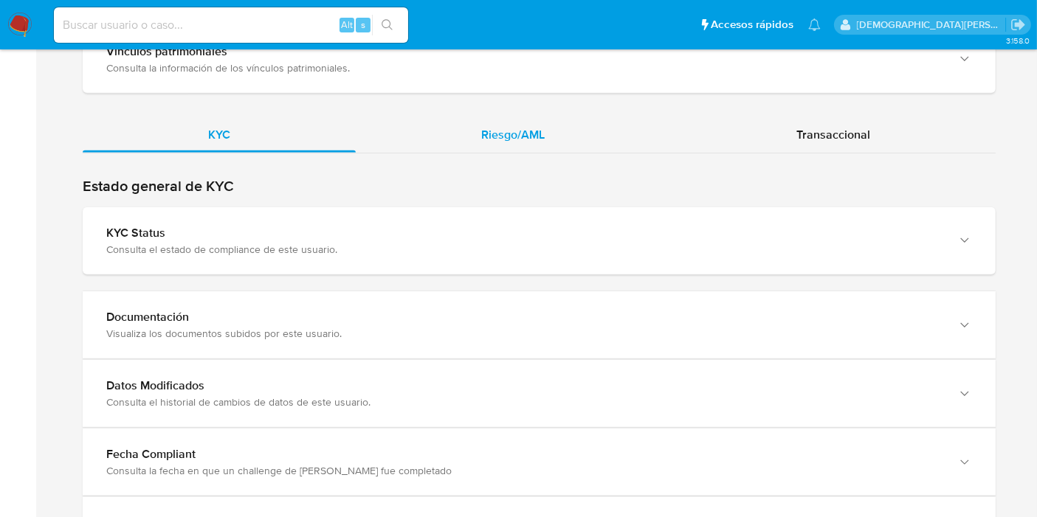
click at [536, 132] on span "Riesgo/AML" at bounding box center [512, 134] width 63 height 17
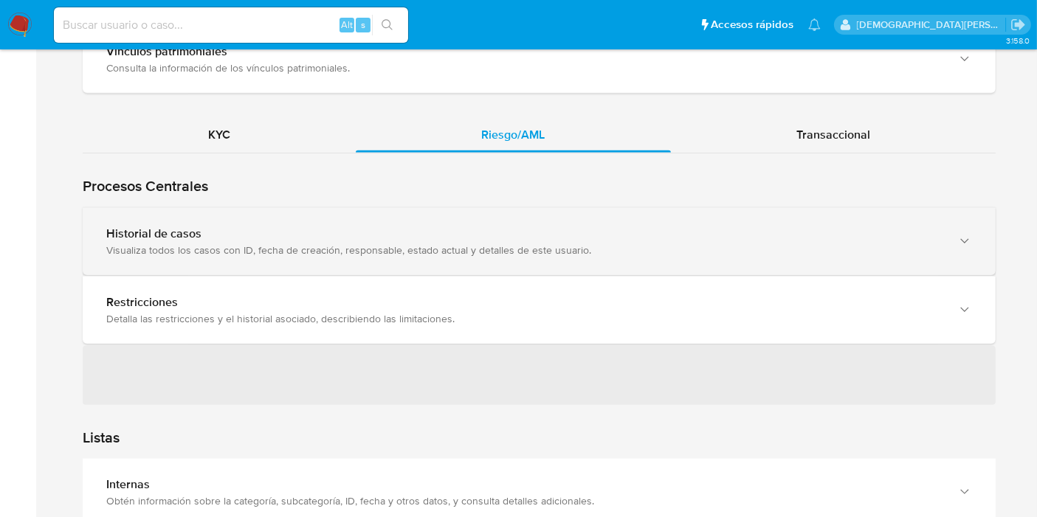
click at [303, 245] on div "Visualiza todos los casos con ID, fecha de creación, responsable, estado actual…" at bounding box center [524, 249] width 836 height 13
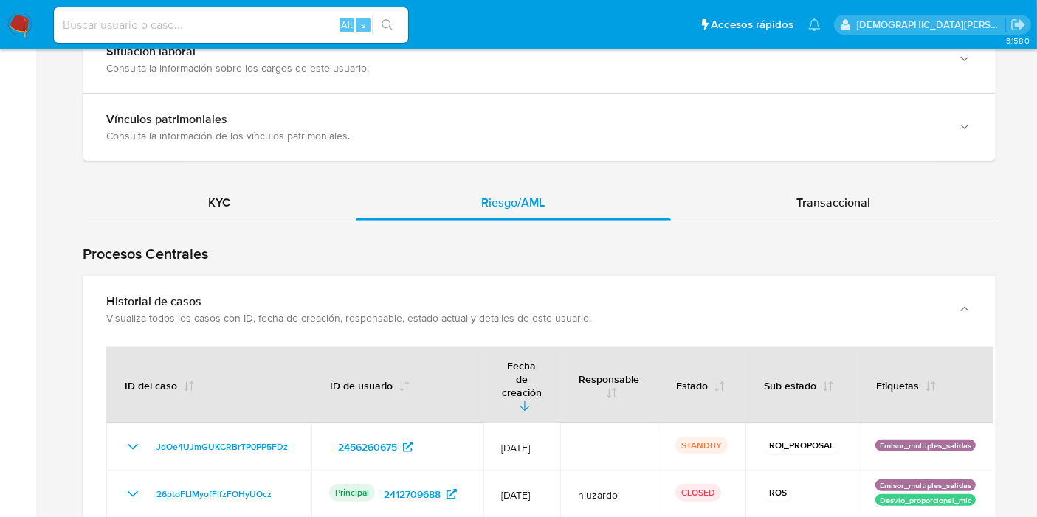
scroll to position [1311, 0]
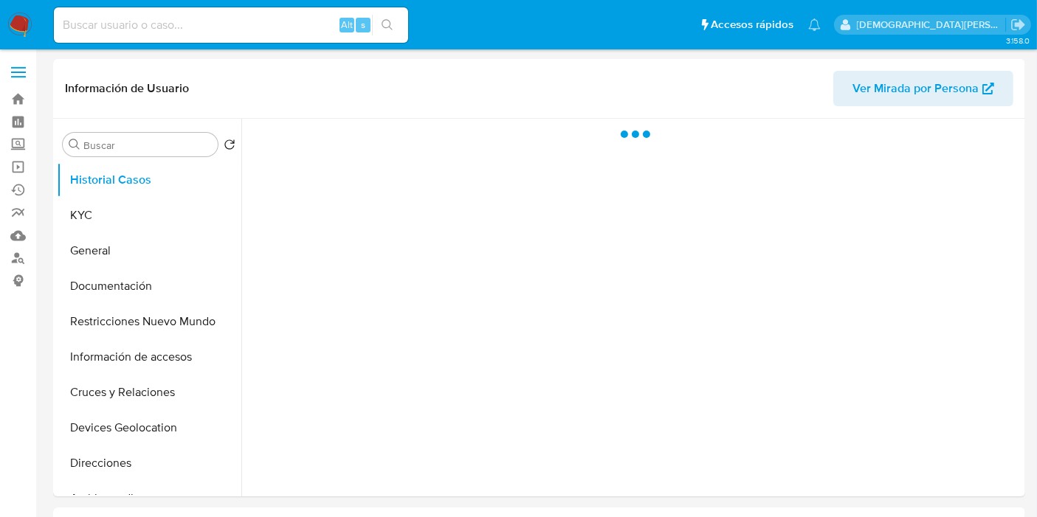
select select "10"
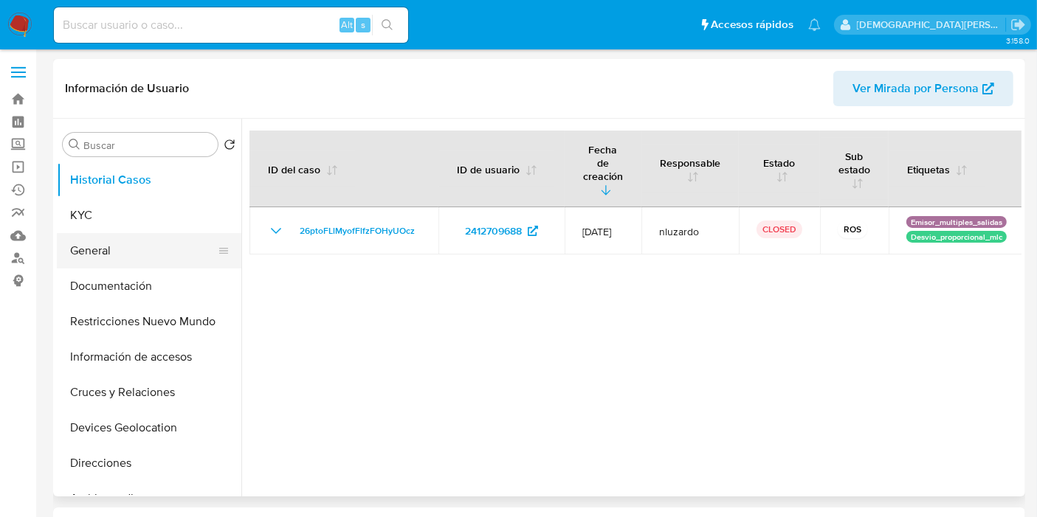
click at [125, 252] on button "General" at bounding box center [143, 250] width 173 height 35
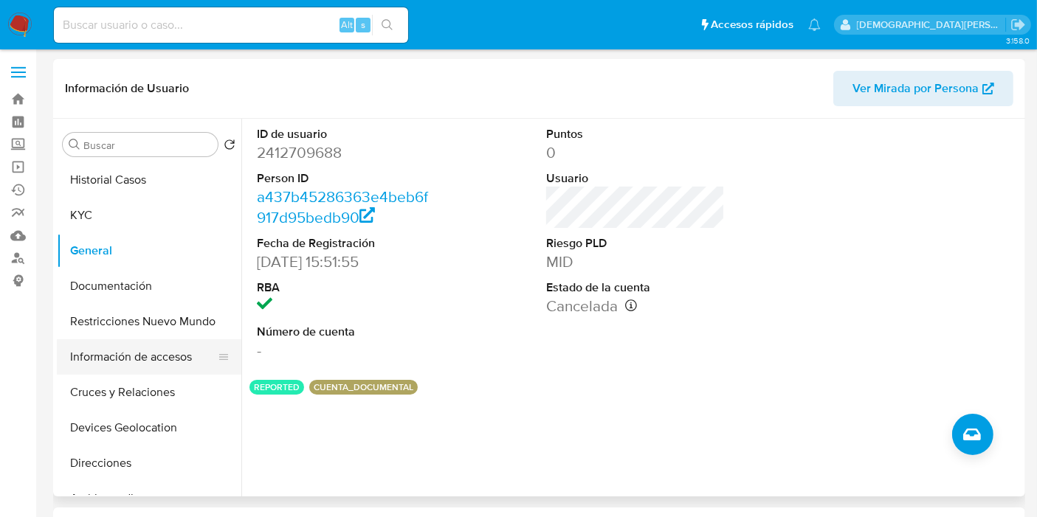
click at [152, 363] on button "Información de accesos" at bounding box center [143, 356] width 173 height 35
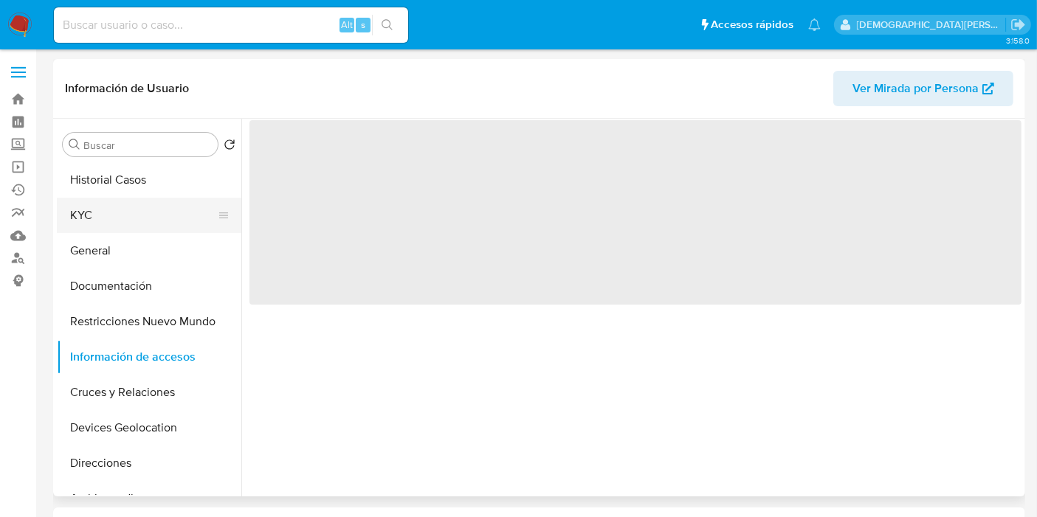
click at [139, 220] on button "KYC" at bounding box center [143, 215] width 173 height 35
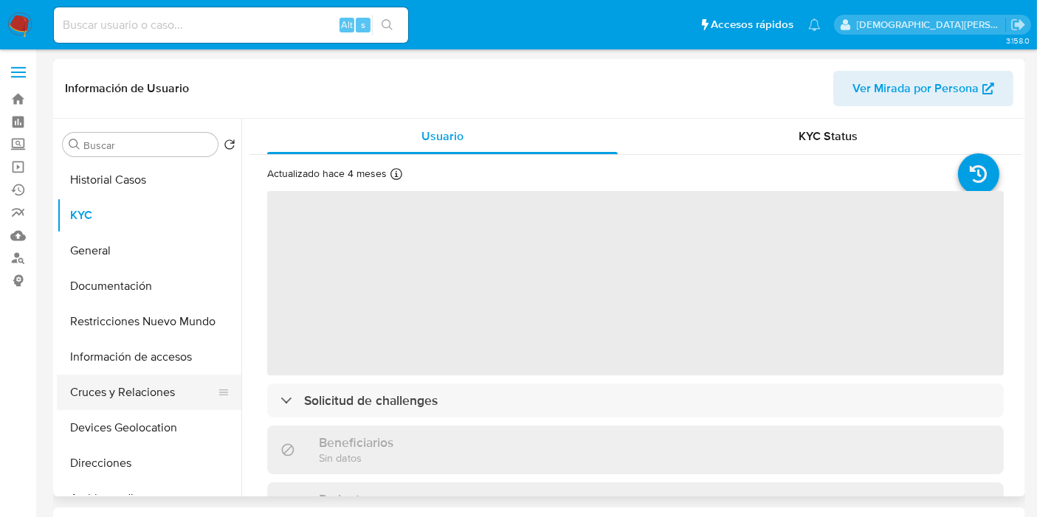
click at [125, 395] on button "Cruces y Relaciones" at bounding box center [143, 392] width 173 height 35
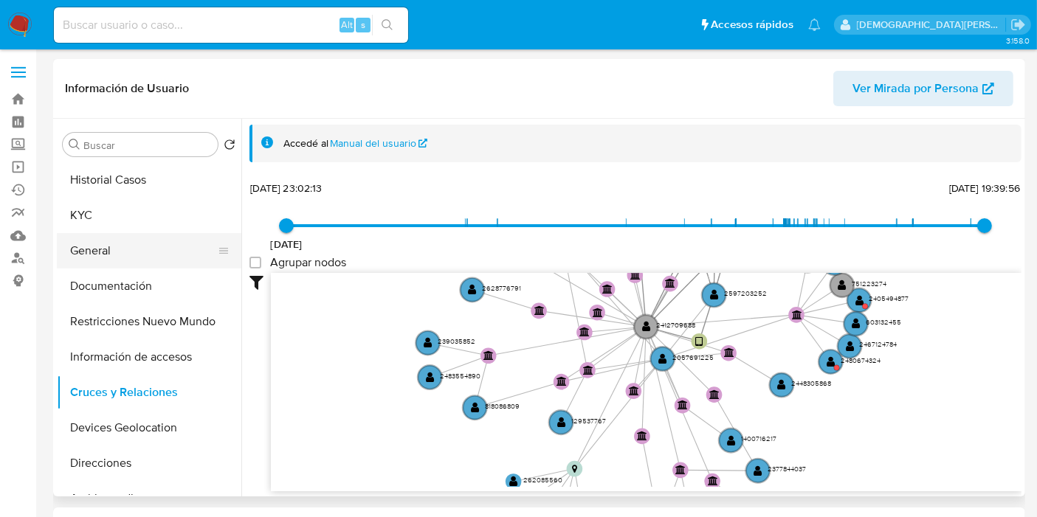
click at [134, 242] on button "General" at bounding box center [143, 250] width 173 height 35
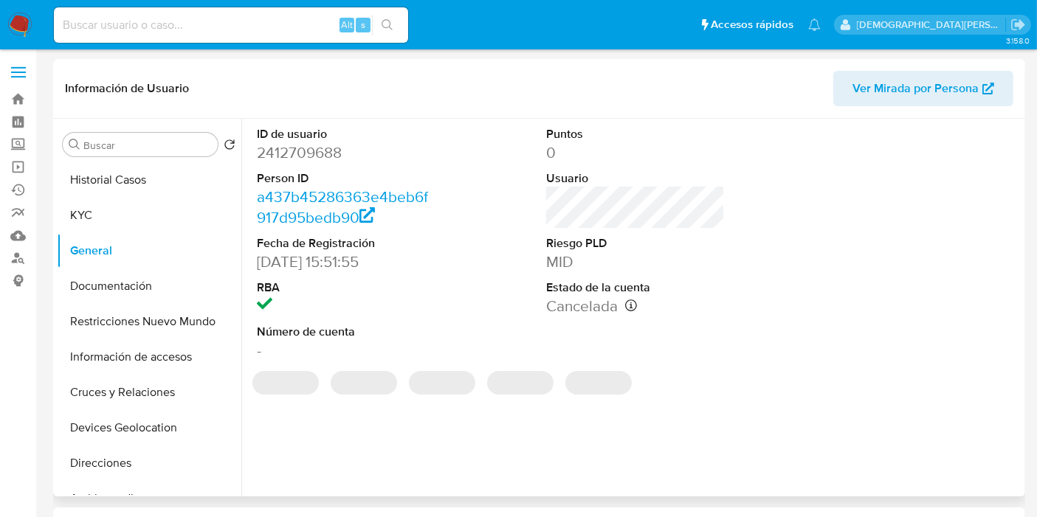
click at [312, 159] on dd "2412709688" at bounding box center [346, 152] width 179 height 21
copy dd "2412709688"
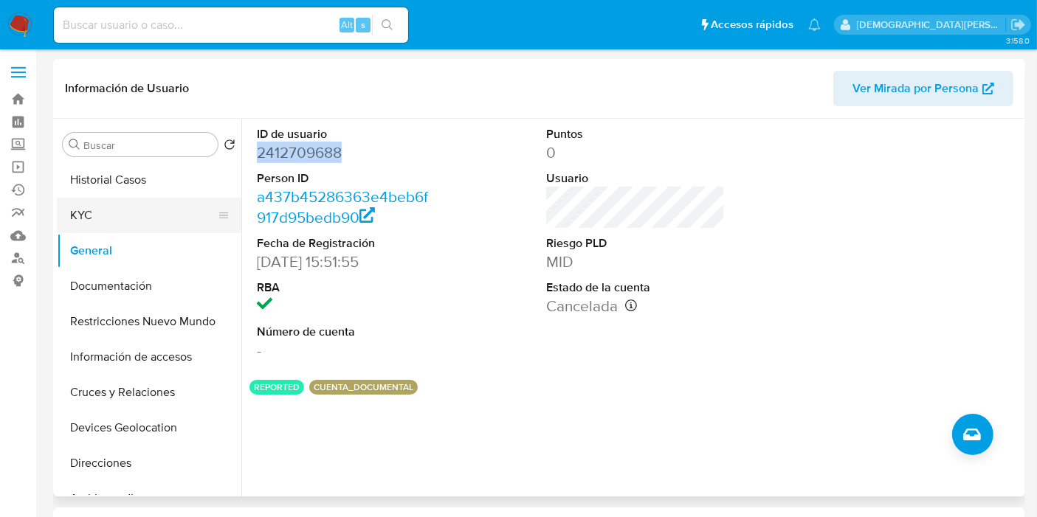
click at [102, 220] on button "KYC" at bounding box center [143, 215] width 173 height 35
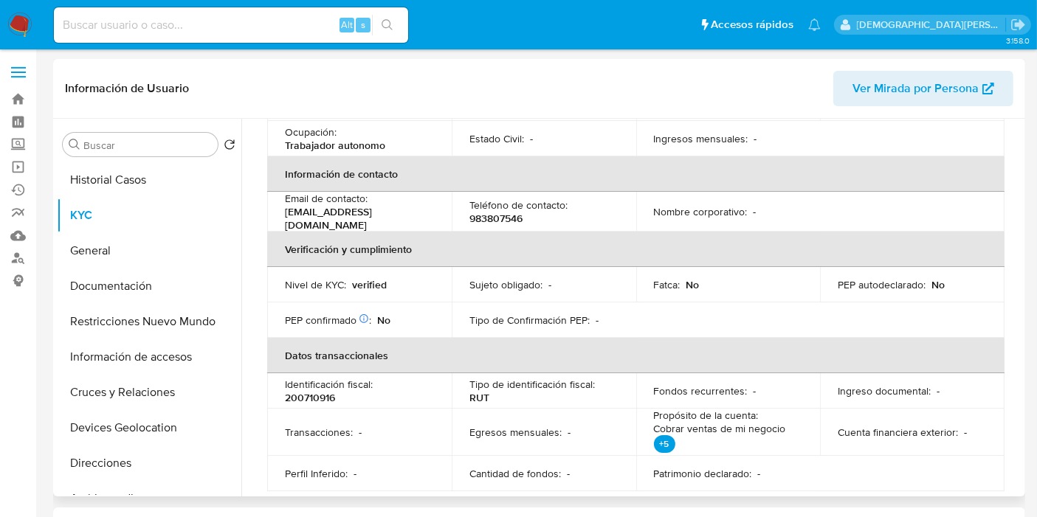
scroll to position [491, 0]
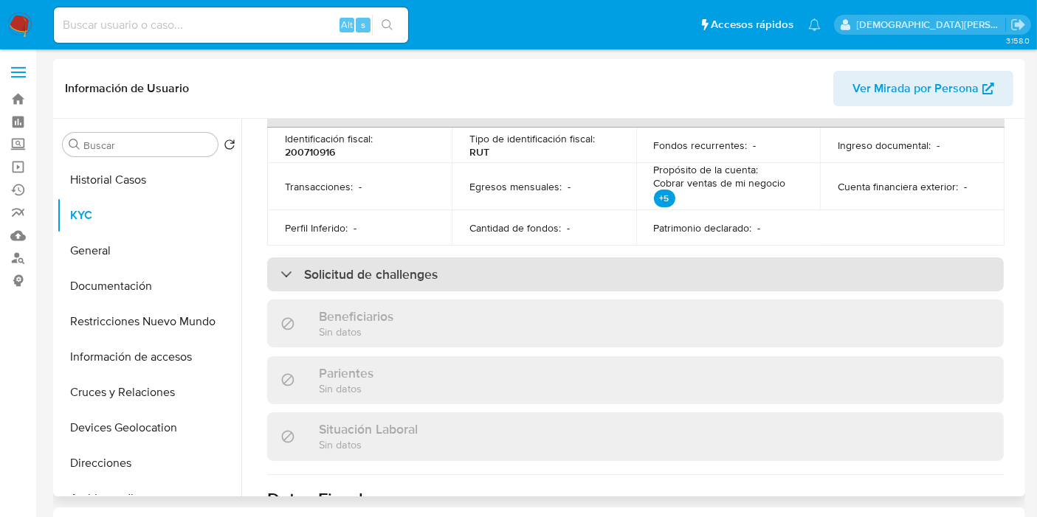
click at [396, 277] on h3 "Solicitud de challenges" at bounding box center [371, 274] width 134 height 16
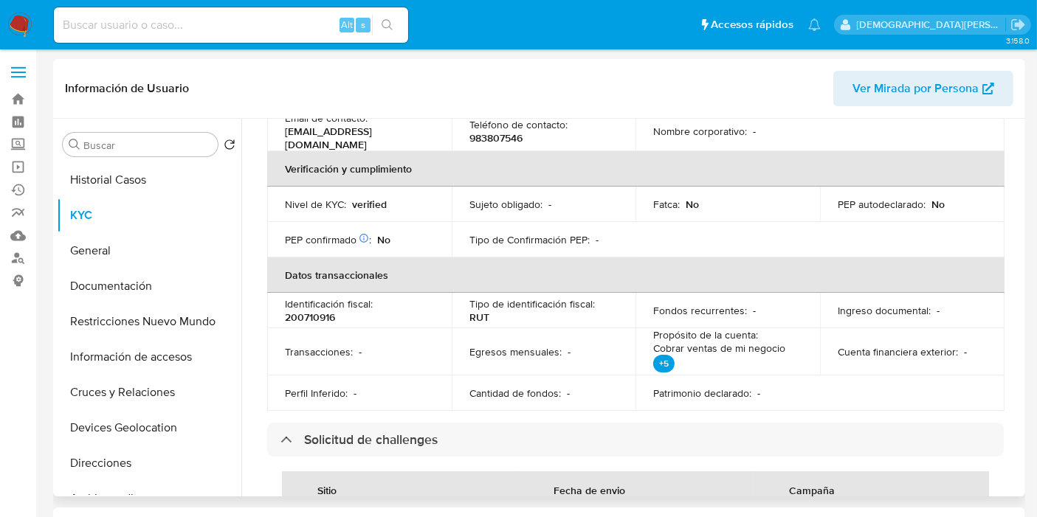
scroll to position [246, 0]
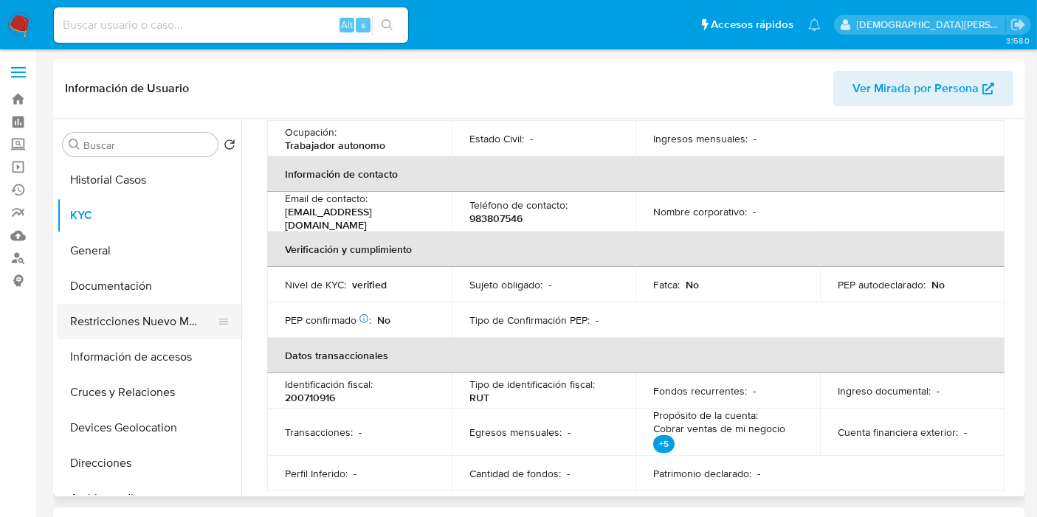
click at [145, 325] on button "Restricciones Nuevo Mundo" at bounding box center [143, 321] width 173 height 35
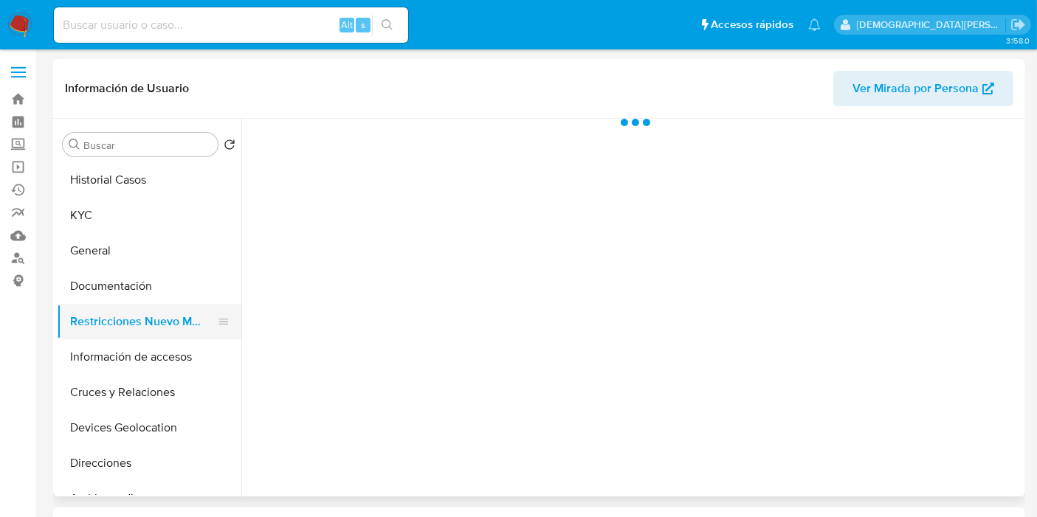
scroll to position [0, 0]
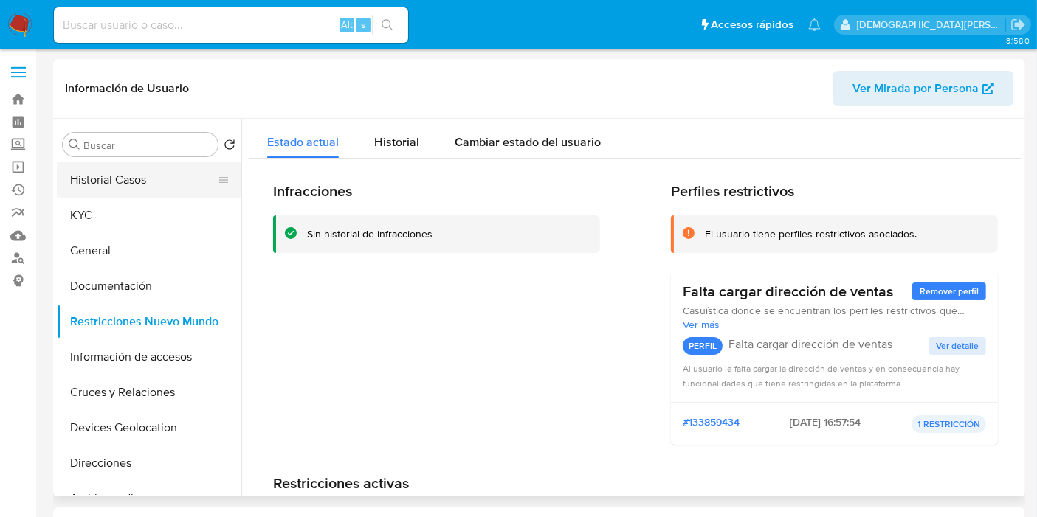
click at [112, 180] on button "Historial Casos" at bounding box center [143, 179] width 173 height 35
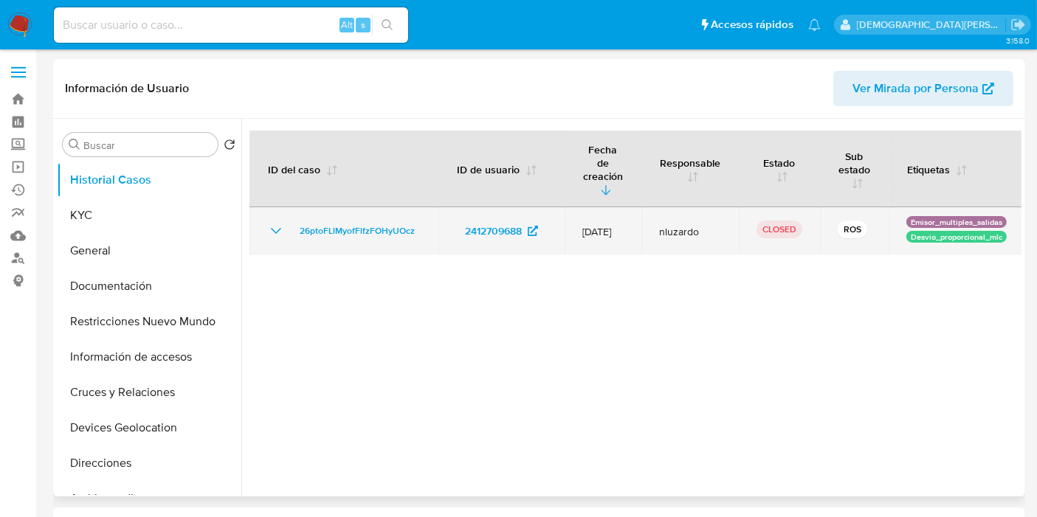
click at [278, 222] on icon "Mostrar/Ocultar" at bounding box center [276, 231] width 18 height 18
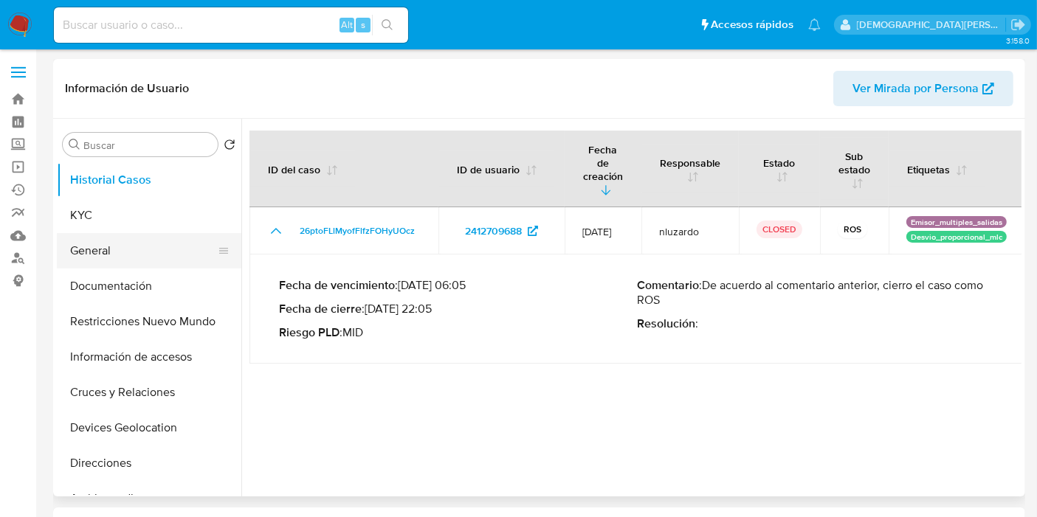
click at [118, 241] on button "General" at bounding box center [143, 250] width 173 height 35
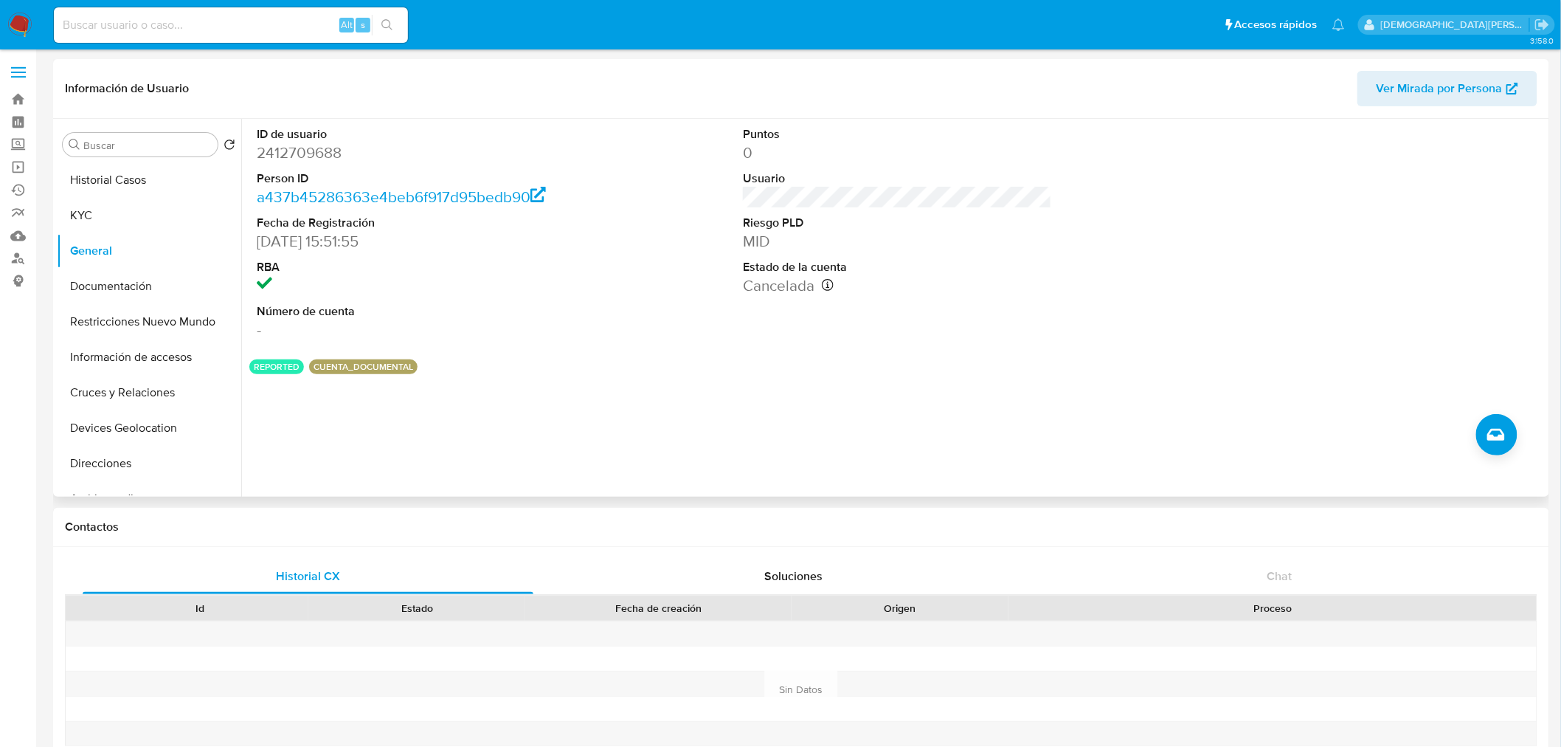
click at [312, 150] on dd "2412709688" at bounding box center [411, 152] width 309 height 21
